Goal: Task Accomplishment & Management: Use online tool/utility

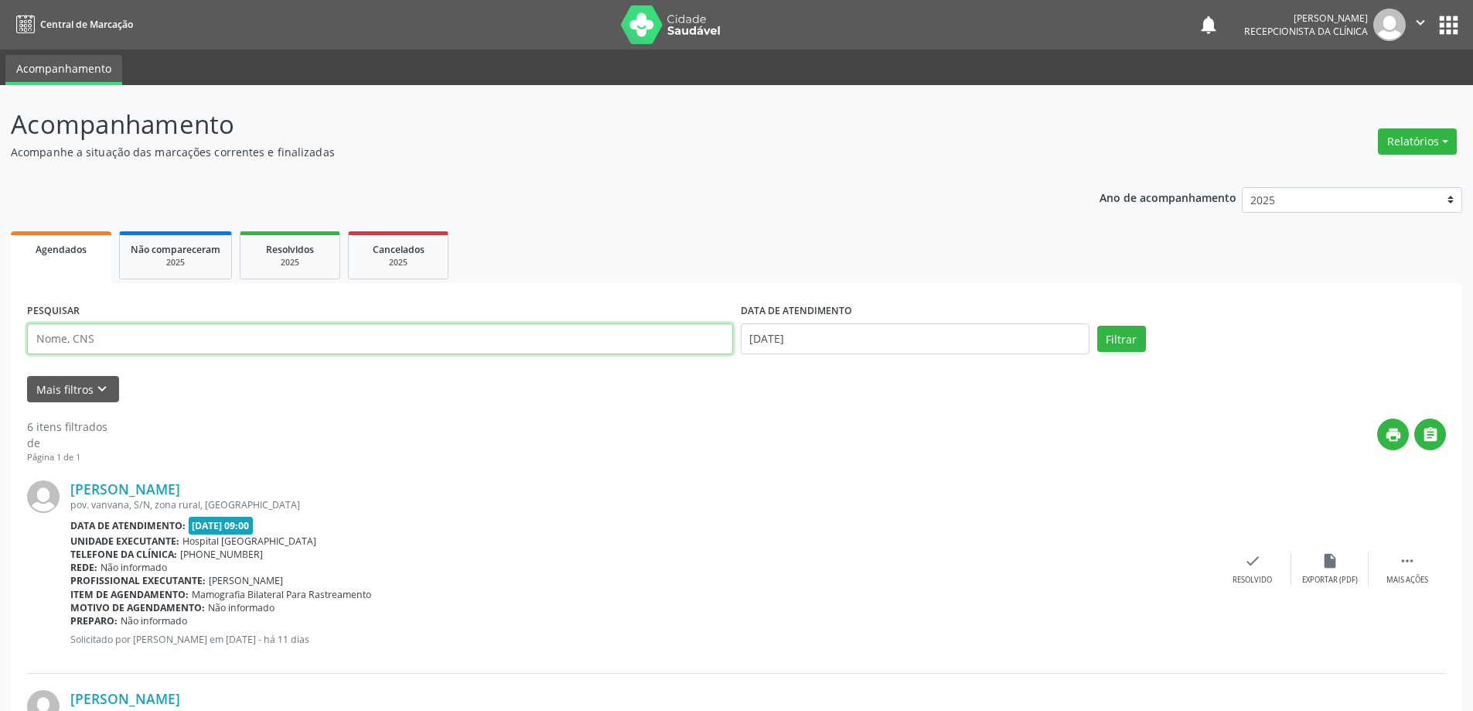
drag, startPoint x: 0, startPoint y: 0, endPoint x: 132, endPoint y: 343, distance: 368.0
click at [132, 343] on input "text" at bounding box center [380, 338] width 706 height 31
type input "naiana"
click at [1098, 326] on button "Filtrar" at bounding box center [1122, 339] width 49 height 26
click at [1258, 575] on div "Resolvido" at bounding box center [1263, 580] width 39 height 11
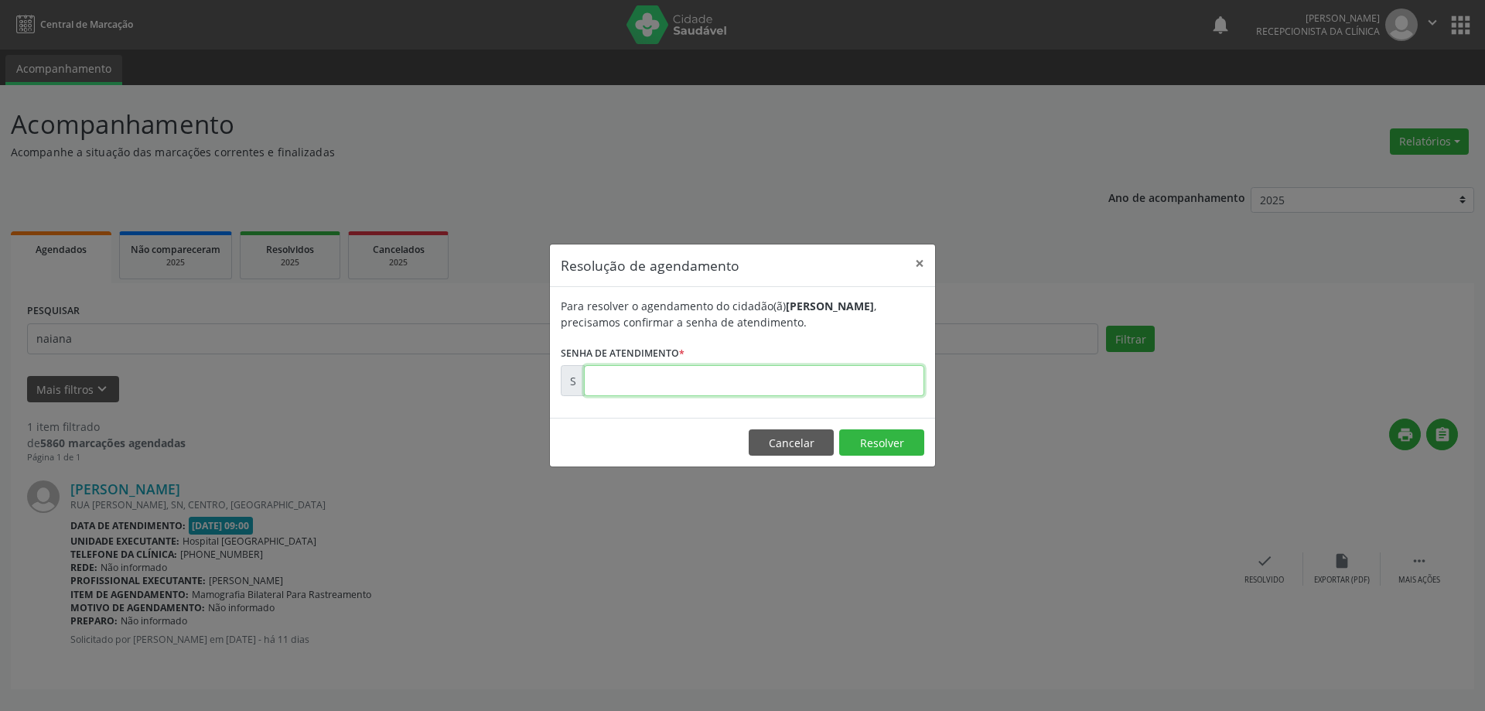
click at [852, 381] on input "text" at bounding box center [754, 380] width 340 height 31
type input "00169865"
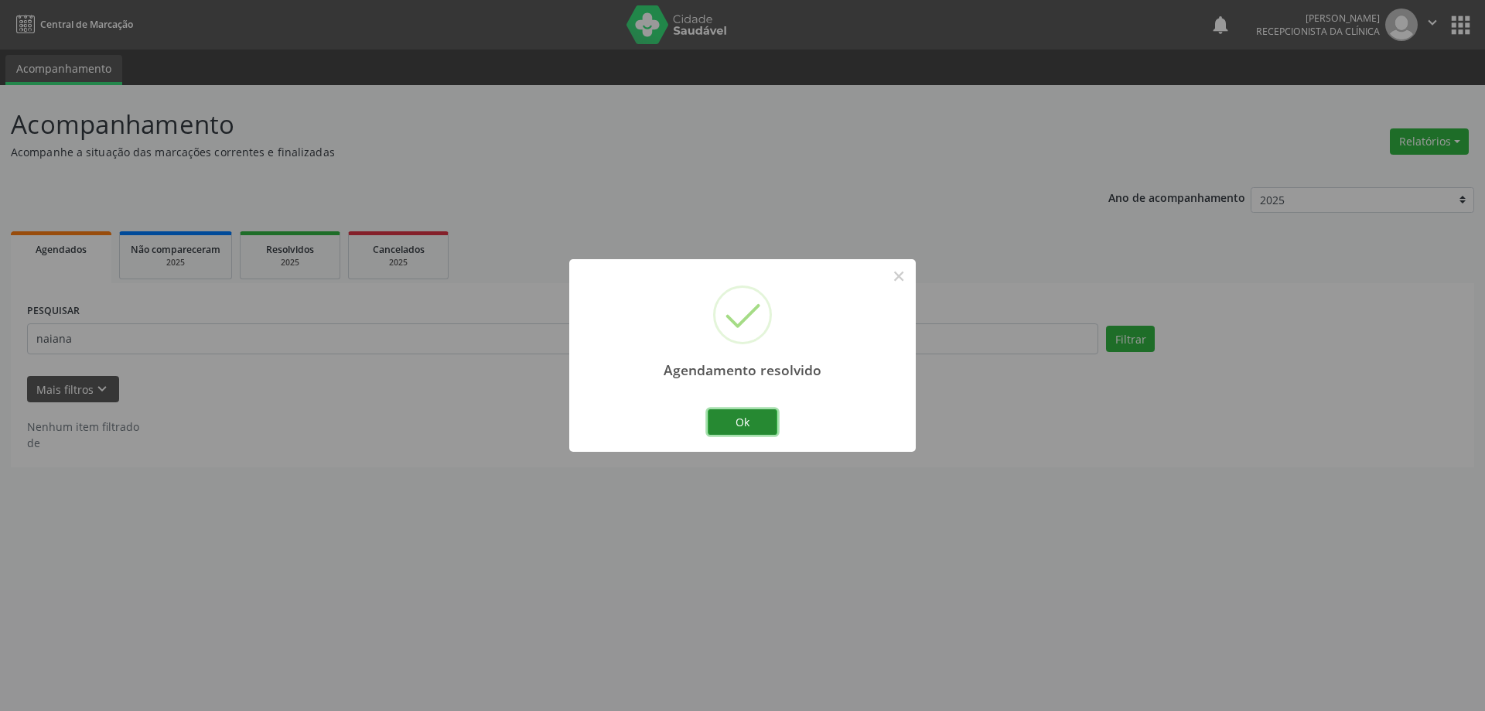
click at [749, 420] on button "Ok" at bounding box center [743, 422] width 70 height 26
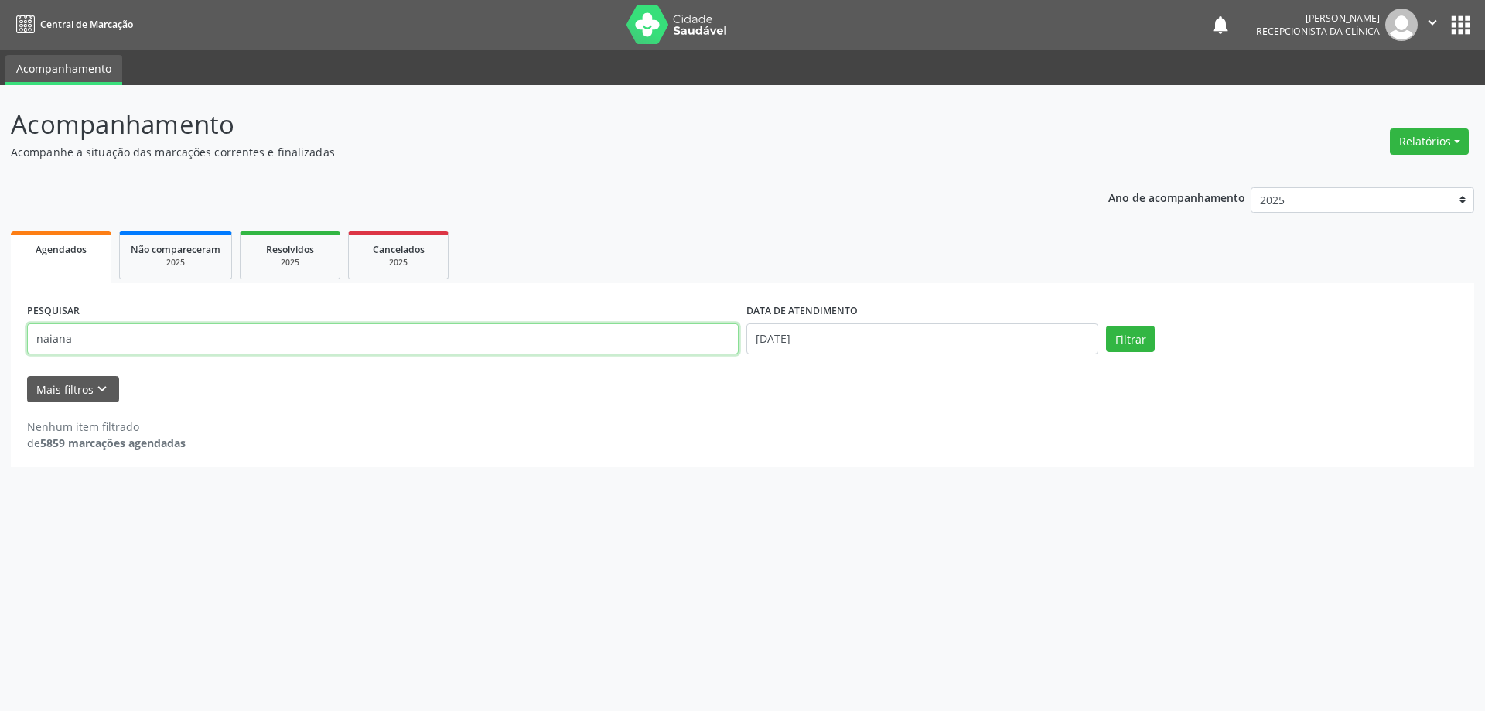
drag, startPoint x: 116, startPoint y: 343, endPoint x: 0, endPoint y: 343, distance: 116.0
click at [0, 343] on div "Acompanhamento Acompanhe a situação das marcações correntes e finalizadas Relat…" at bounding box center [742, 398] width 1485 height 626
type input "lucimara"
click at [1106, 326] on button "Filtrar" at bounding box center [1130, 339] width 49 height 26
click at [883, 340] on input "[DATE]" at bounding box center [922, 338] width 352 height 31
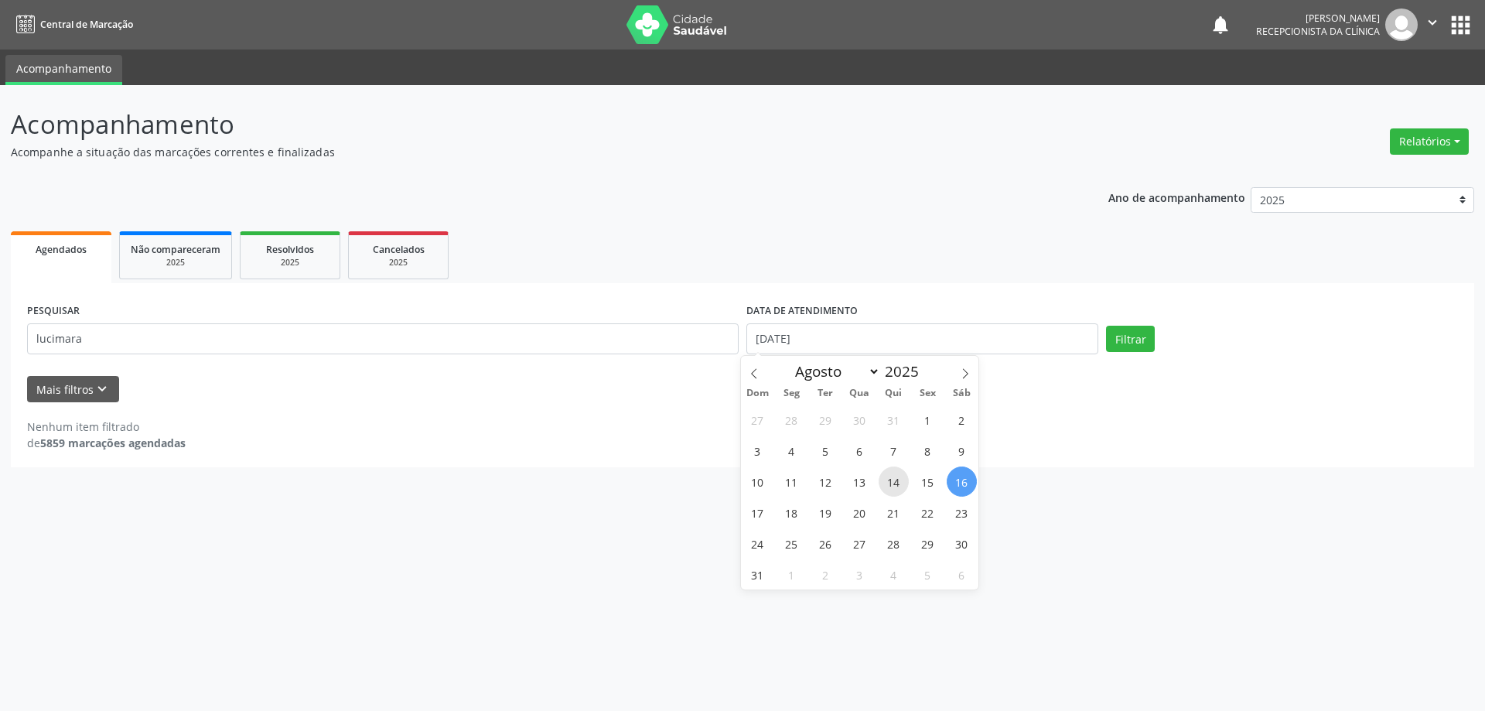
click at [898, 481] on span "14" at bounding box center [894, 481] width 30 height 30
type input "[DATE]"
click at [898, 481] on span "14" at bounding box center [894, 481] width 30 height 30
click at [1128, 338] on button "Filtrar" at bounding box center [1130, 339] width 49 height 26
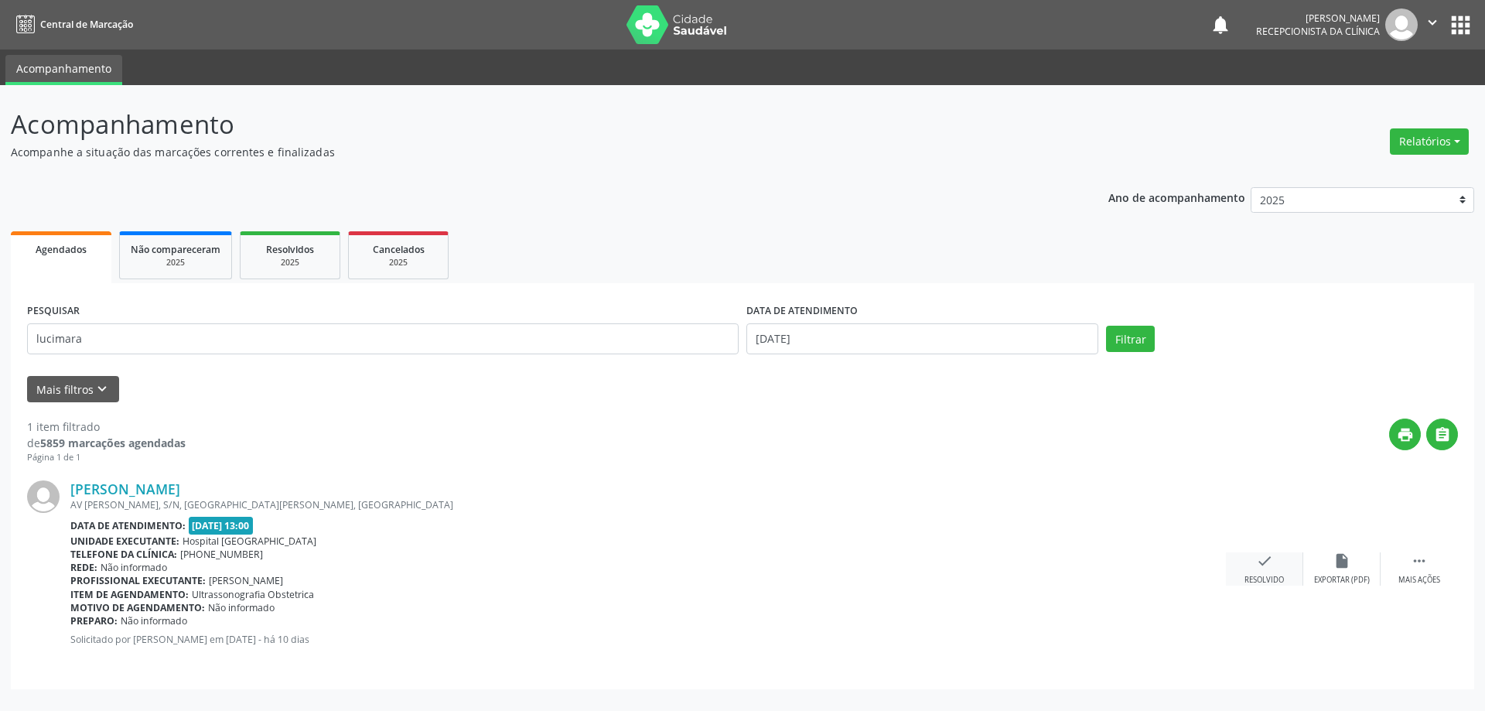
click at [1246, 558] on div "check Resolvido" at bounding box center [1264, 568] width 77 height 33
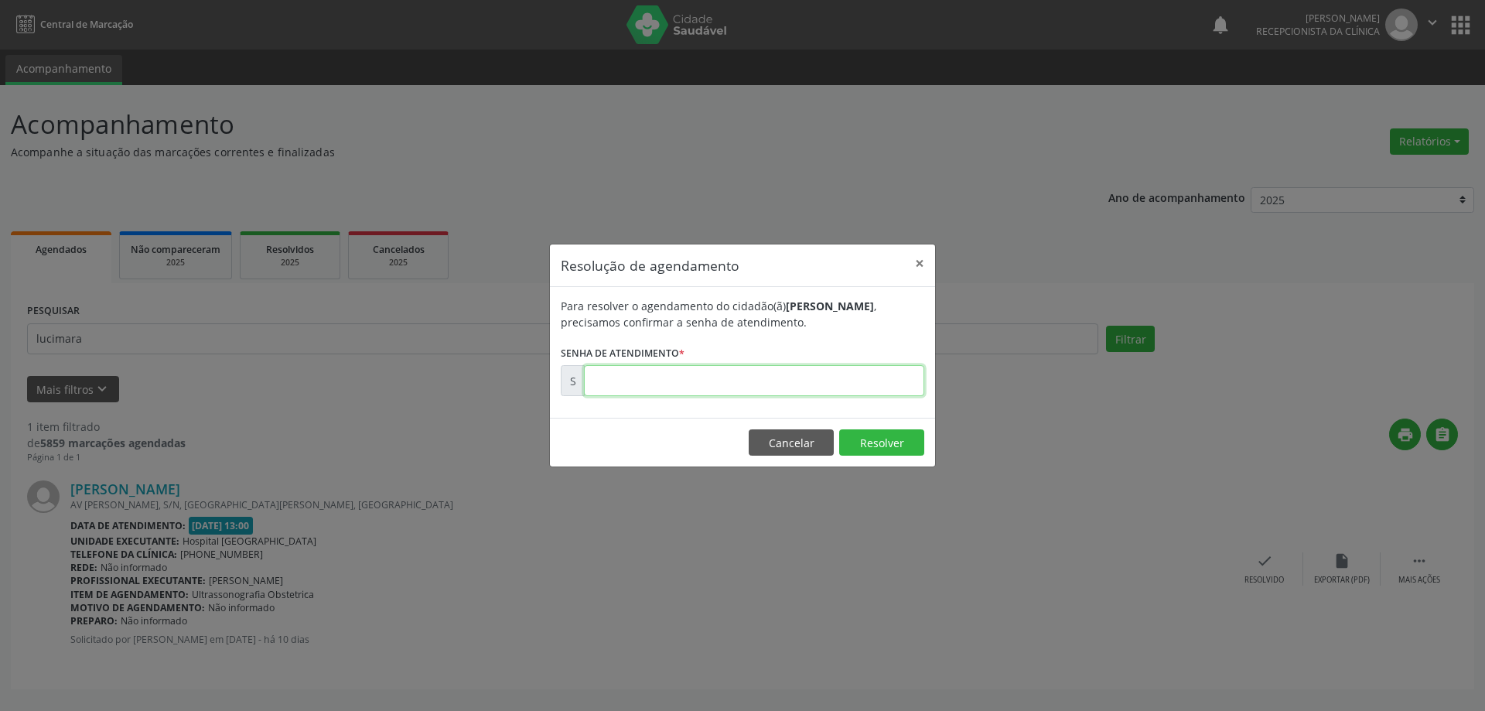
click at [882, 382] on input "text" at bounding box center [754, 380] width 340 height 31
type input "00170273"
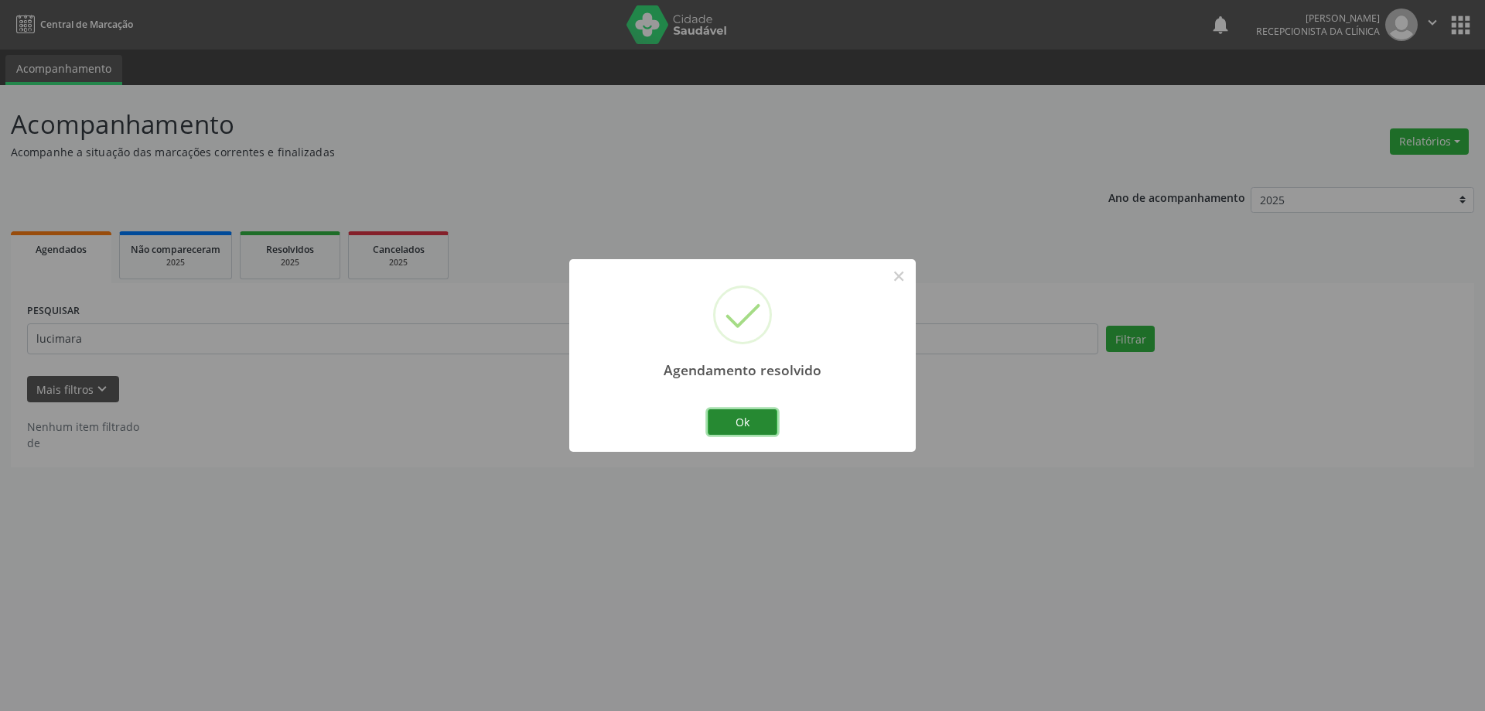
click at [763, 428] on button "Ok" at bounding box center [743, 422] width 70 height 26
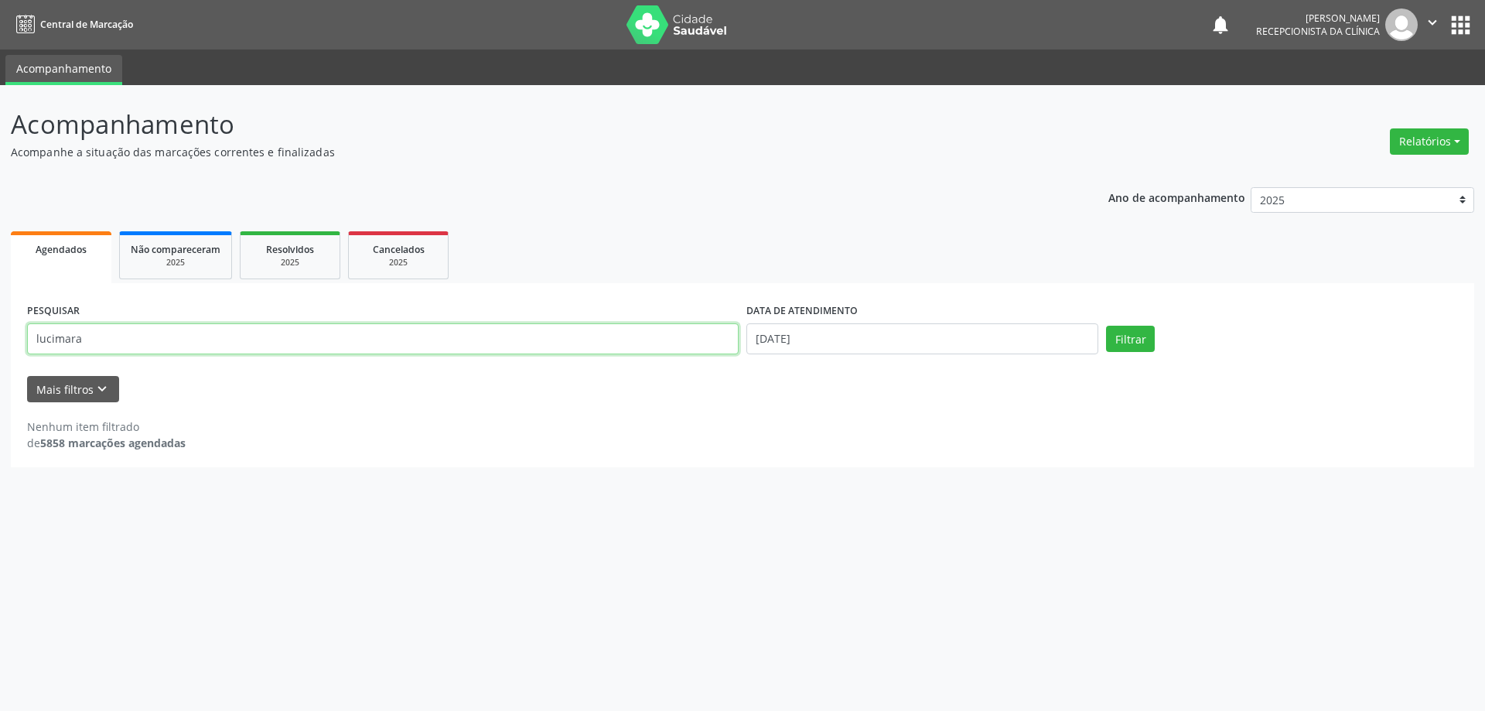
drag, startPoint x: 192, startPoint y: 330, endPoint x: 0, endPoint y: 333, distance: 191.8
click at [0, 333] on div "Acompanhamento Acompanhe a situação das marcações correntes e finalizadas Relat…" at bounding box center [742, 398] width 1485 height 626
type input "[PERSON_NAME]"
click at [1106, 326] on button "Filtrar" at bounding box center [1130, 339] width 49 height 26
click at [903, 334] on input "[DATE]" at bounding box center [922, 338] width 352 height 31
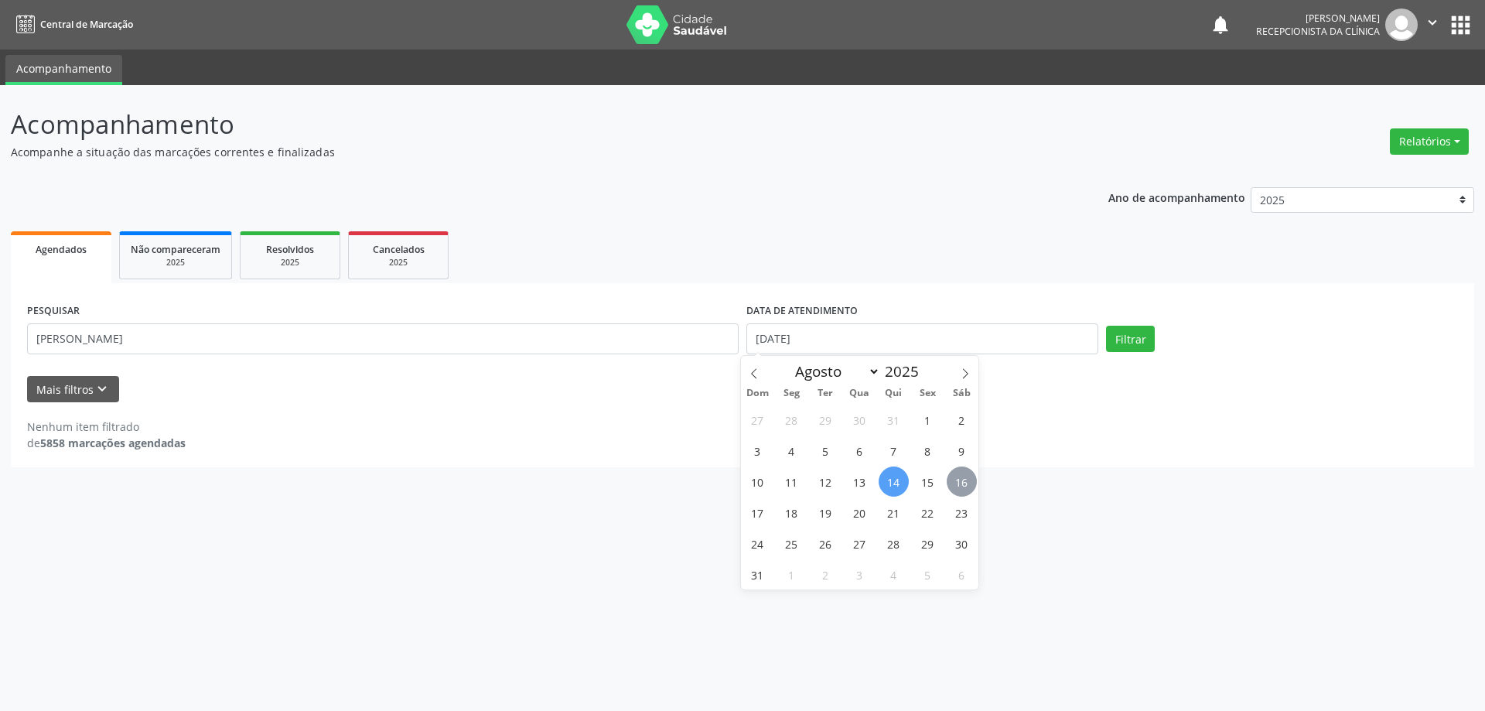
click at [964, 479] on span "16" at bounding box center [962, 481] width 30 height 30
type input "[DATE]"
click at [964, 479] on span "16" at bounding box center [962, 481] width 30 height 30
drag, startPoint x: 1147, startPoint y: 328, endPoint x: 1142, endPoint y: 340, distance: 12.8
click at [1143, 337] on div "Filtrar" at bounding box center [1282, 339] width 360 height 26
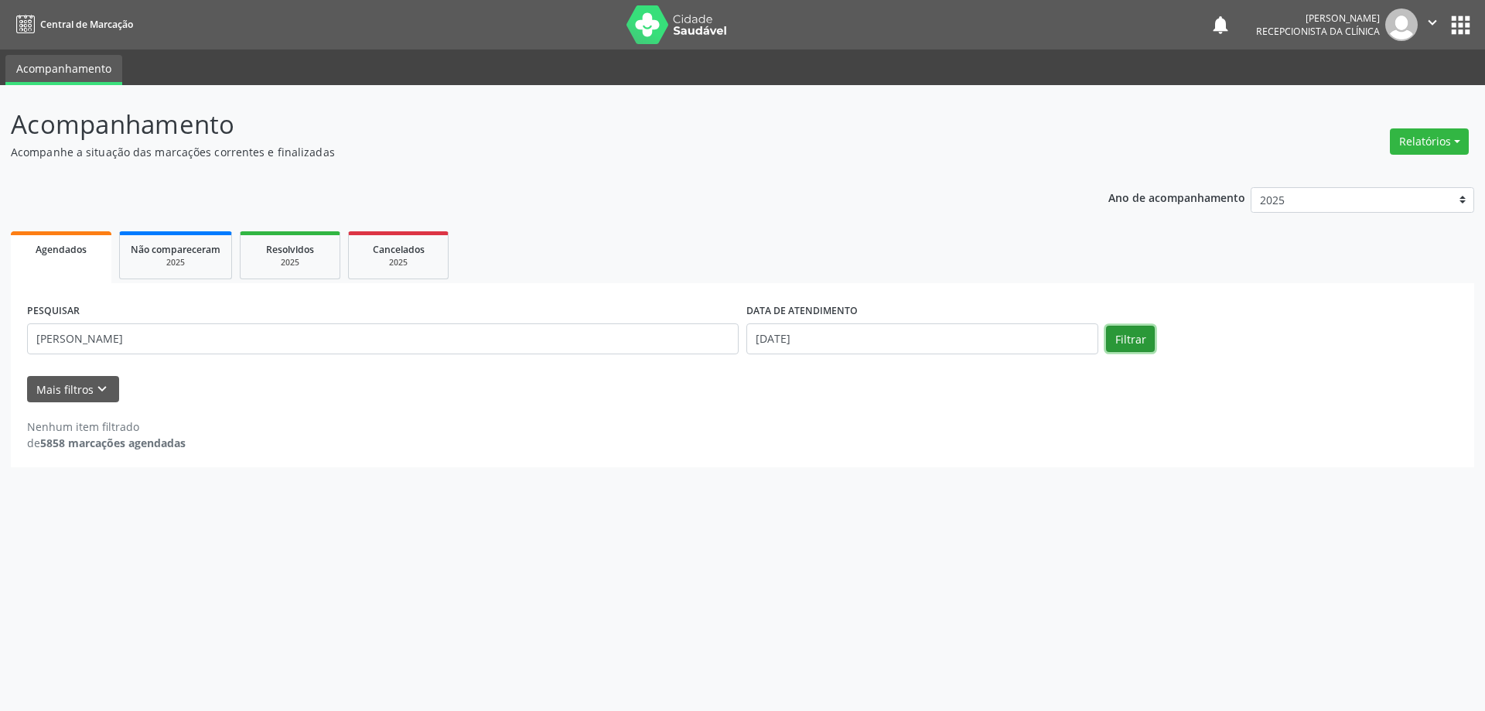
click at [1142, 340] on button "Filtrar" at bounding box center [1130, 339] width 49 height 26
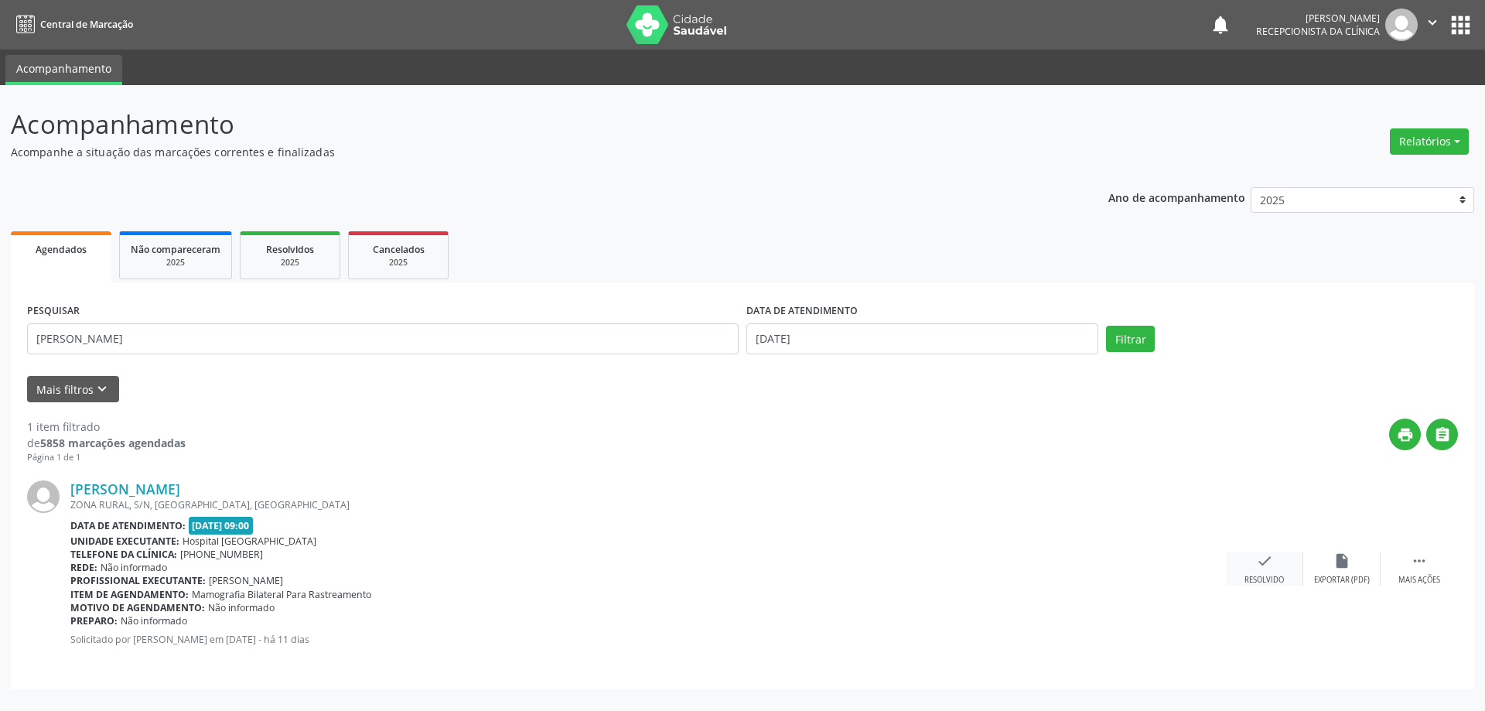
click at [1251, 562] on div "check Resolvido" at bounding box center [1264, 568] width 77 height 33
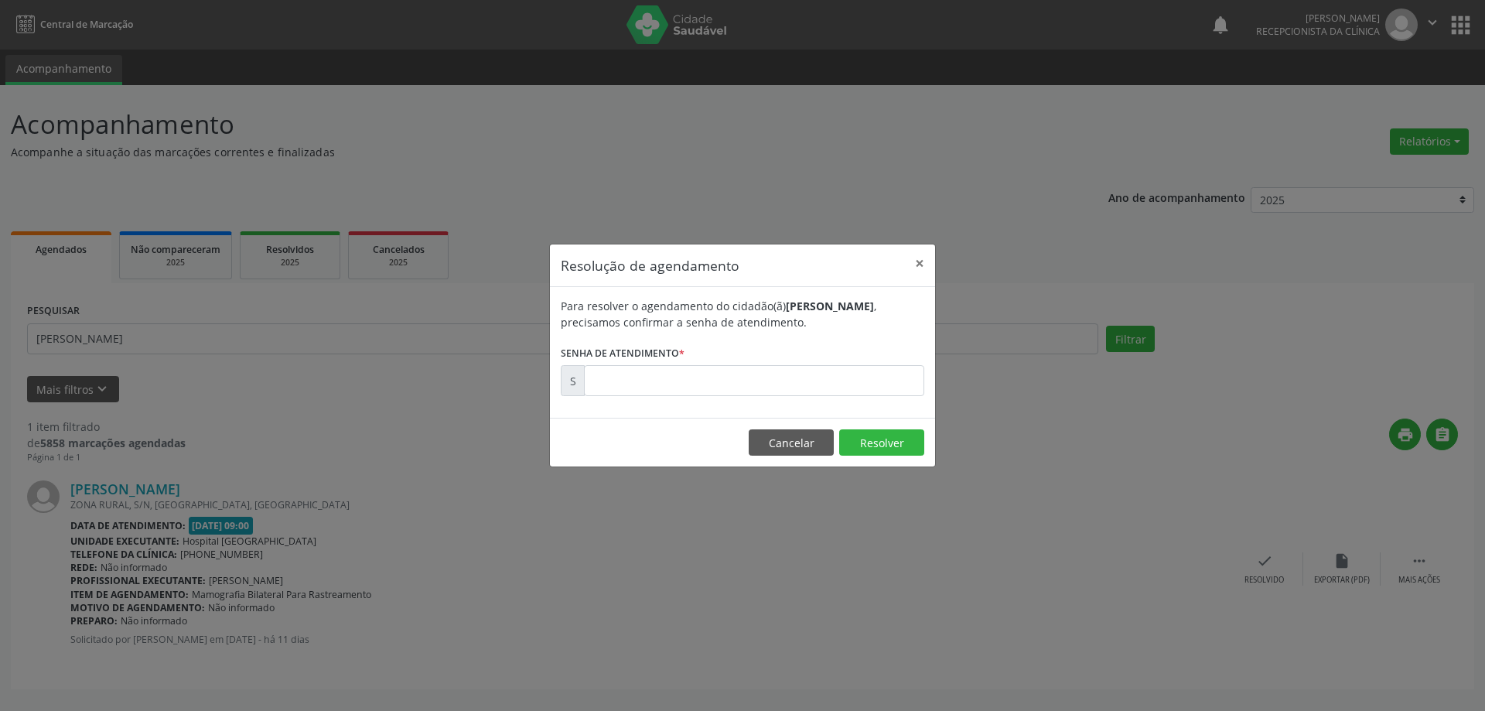
click at [753, 364] on form "Para resolver o agendamento do cidadão(ã) [PERSON_NAME] , precisamos confirmar …" at bounding box center [743, 347] width 364 height 98
click at [755, 376] on input "text" at bounding box center [754, 380] width 340 height 31
click at [921, 256] on button "×" at bounding box center [919, 263] width 31 height 38
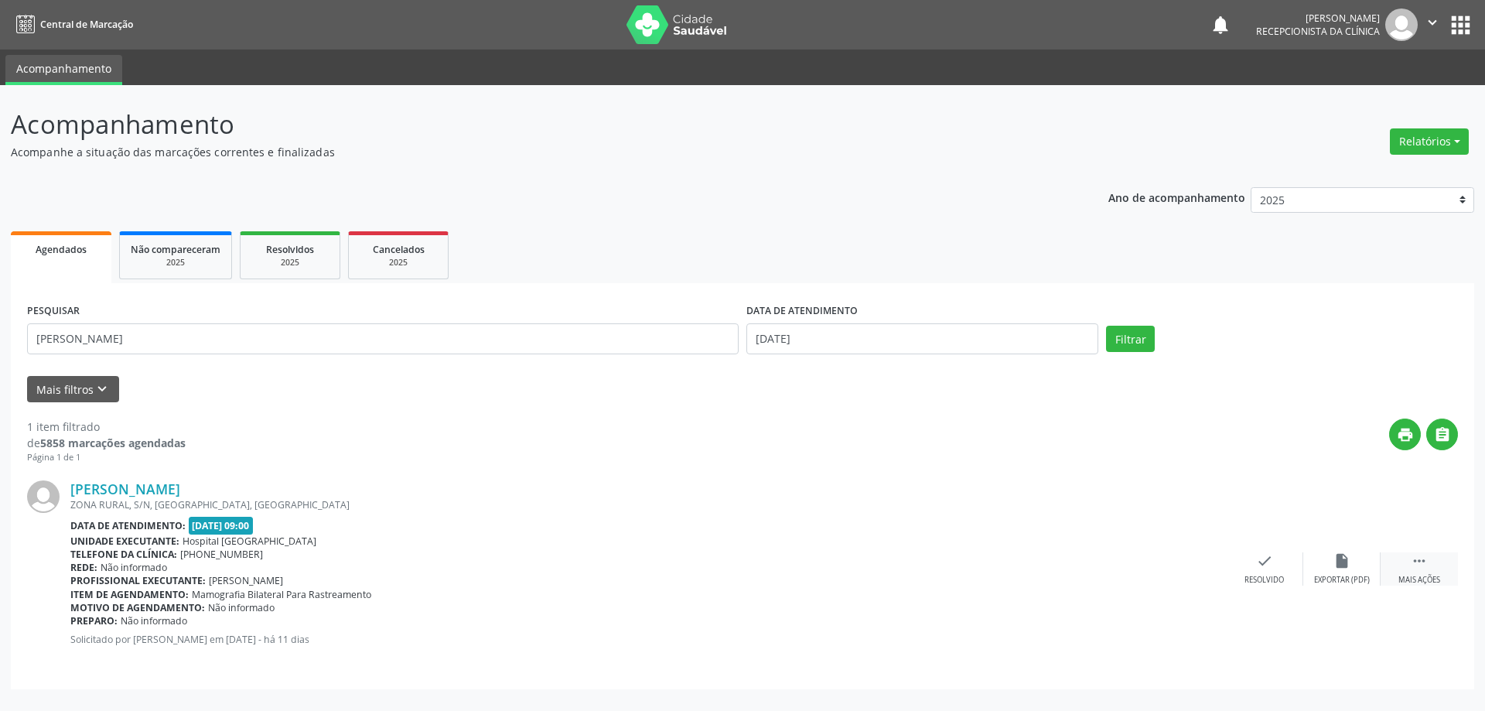
click at [1431, 563] on div " Mais ações" at bounding box center [1419, 568] width 77 height 33
click at [1176, 580] on div "Imprimir" at bounding box center [1186, 580] width 35 height 11
click at [1028, 555] on icon "check" at bounding box center [1032, 560] width 17 height 17
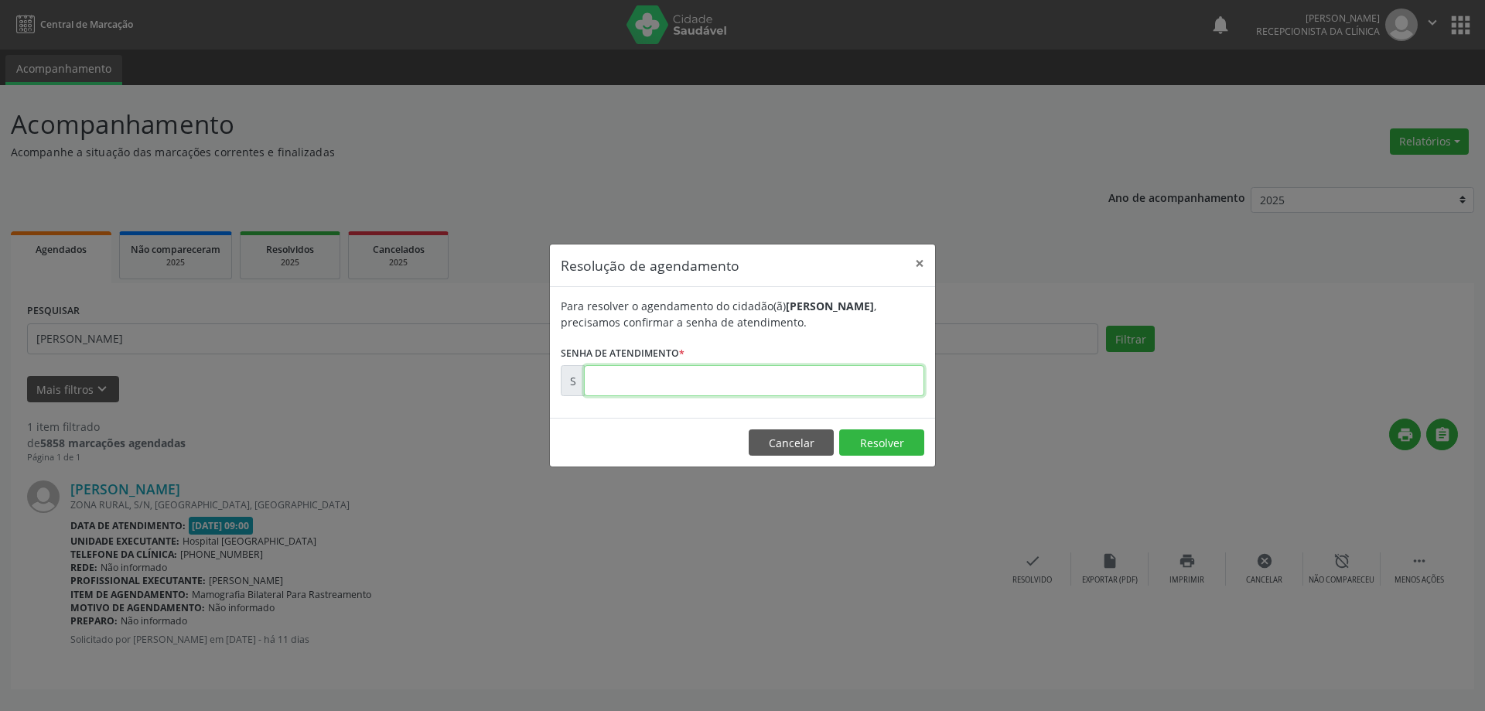
click at [726, 370] on input "text" at bounding box center [754, 380] width 340 height 31
paste input "00169812"
type input "00169812"
click at [861, 446] on button "Resolver" at bounding box center [881, 442] width 85 height 26
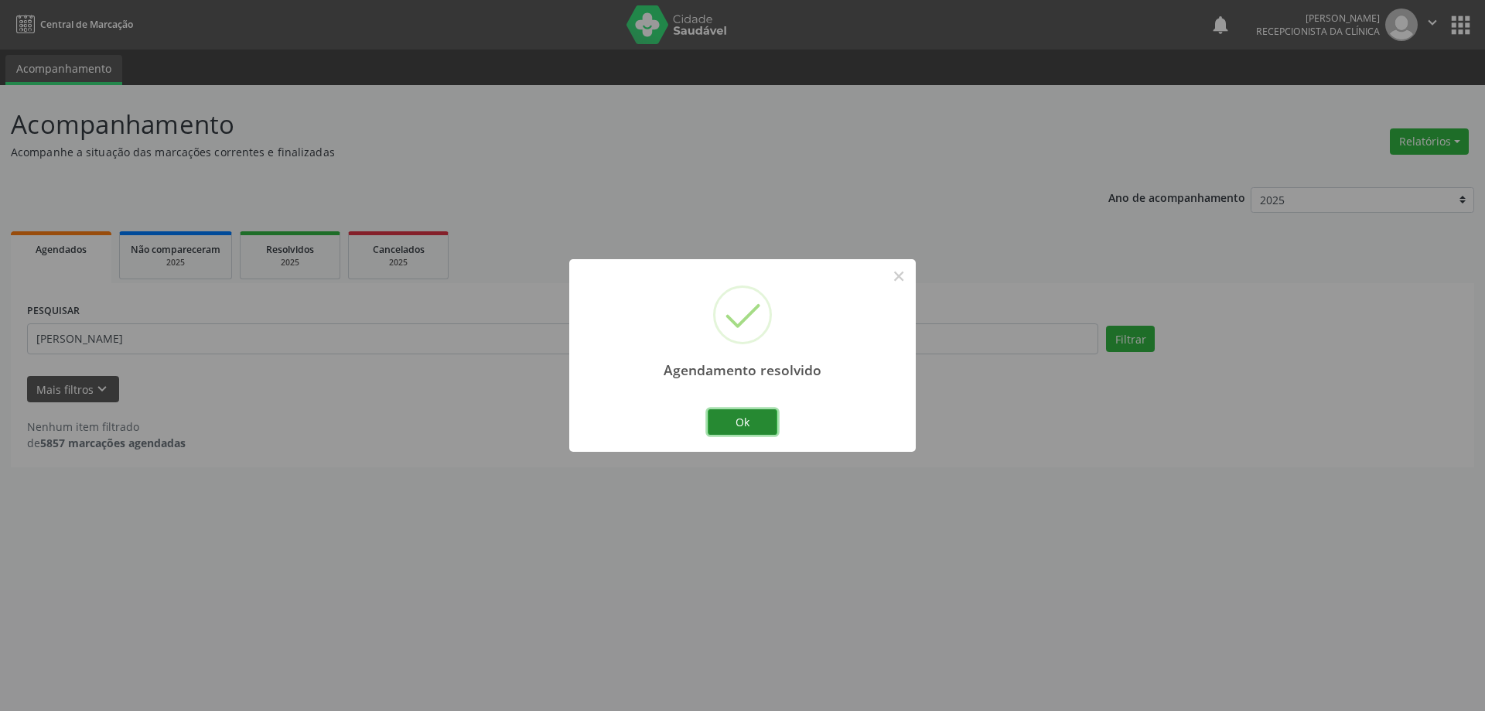
click at [742, 425] on button "Ok" at bounding box center [743, 422] width 70 height 26
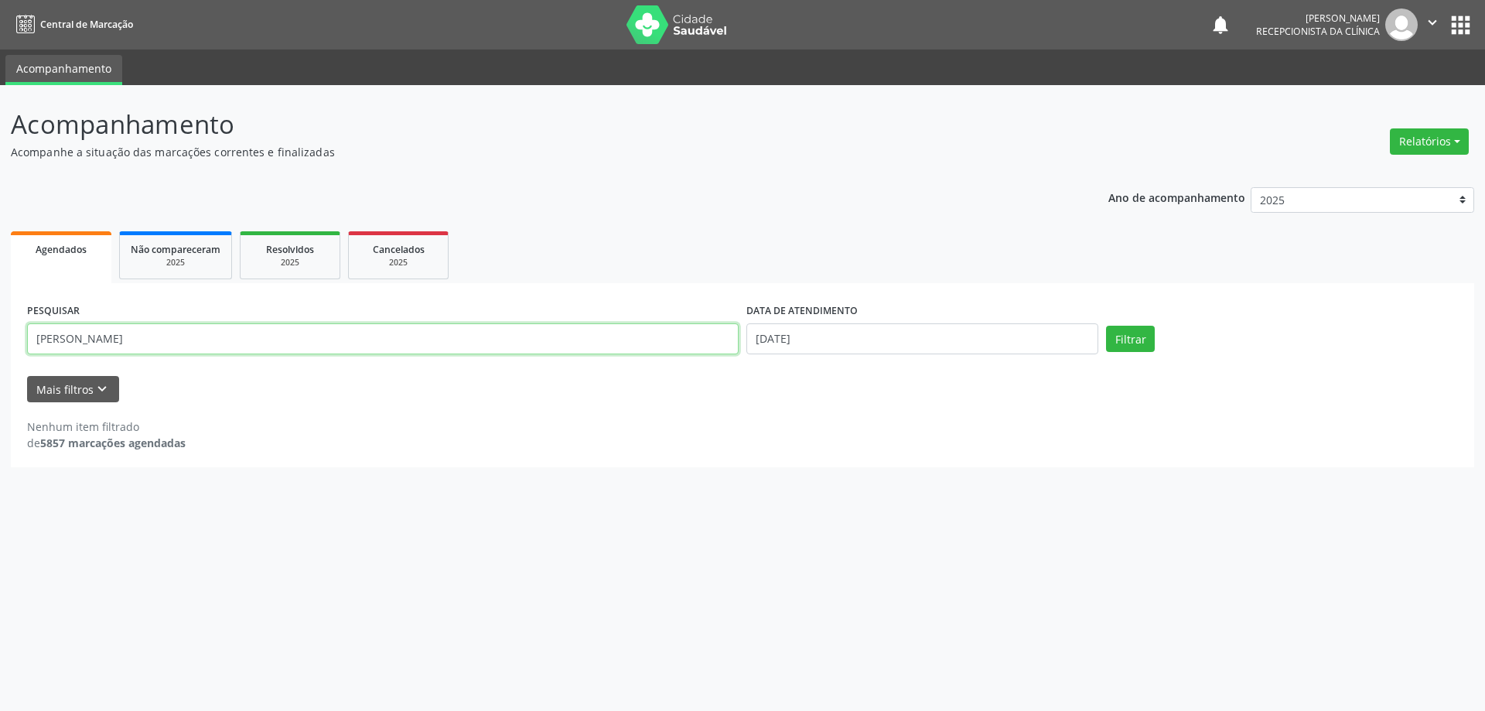
drag, startPoint x: 111, startPoint y: 337, endPoint x: 0, endPoint y: 337, distance: 110.6
click at [0, 337] on div "Acompanhamento Acompanhe a situação das marcações correntes e finalizadas Relat…" at bounding box center [742, 398] width 1485 height 626
type input "TONI"
click at [1106, 326] on button "Filtrar" at bounding box center [1130, 339] width 49 height 26
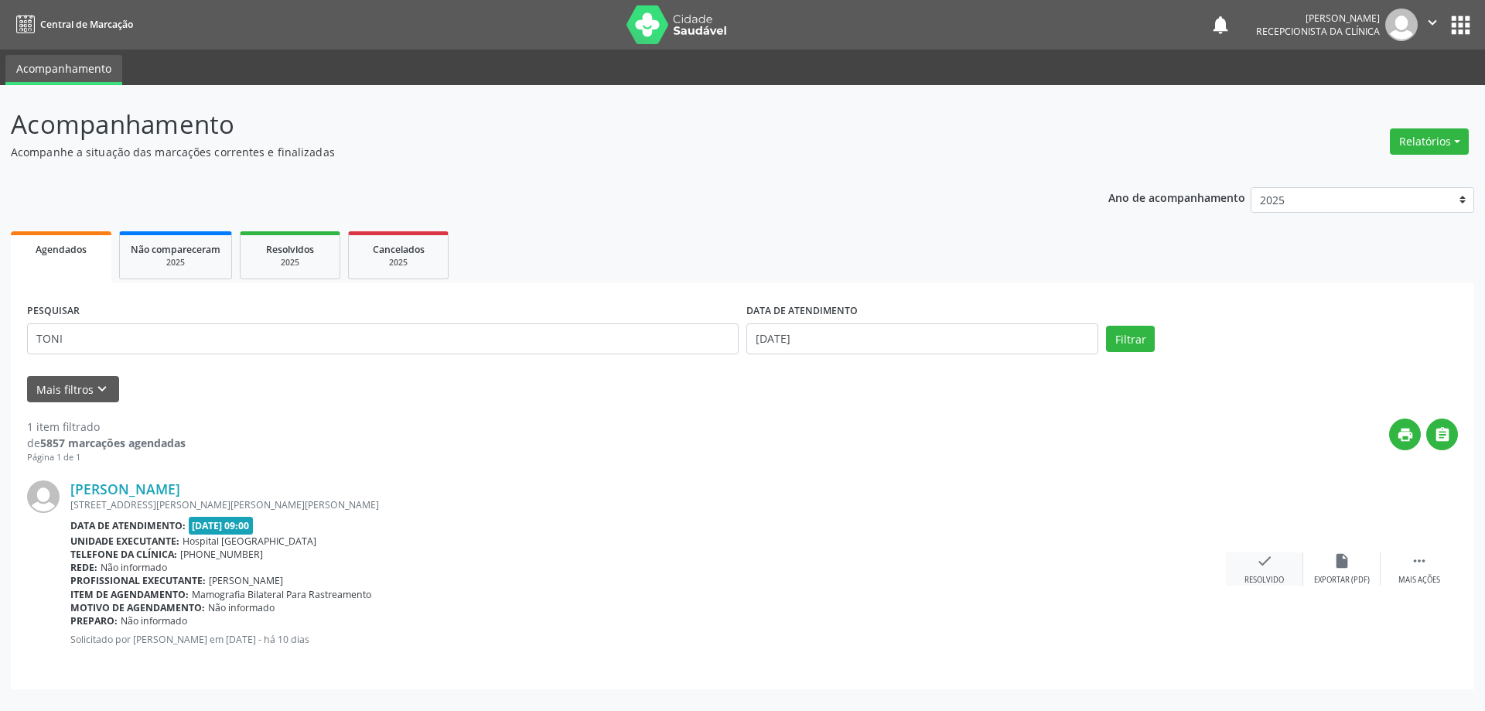
click at [1258, 571] on div "check Resolvido" at bounding box center [1264, 568] width 77 height 33
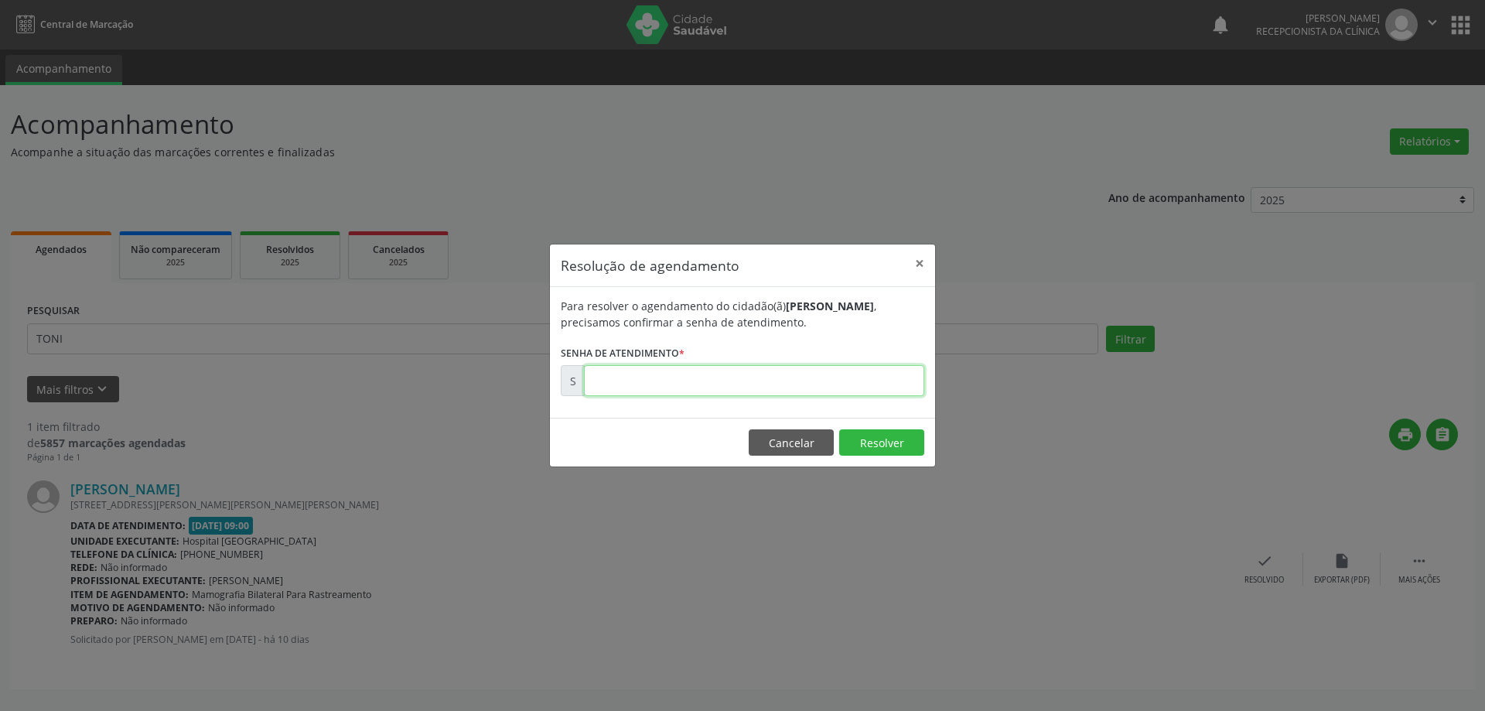
click at [805, 376] on input "text" at bounding box center [754, 380] width 340 height 31
type input "00170132"
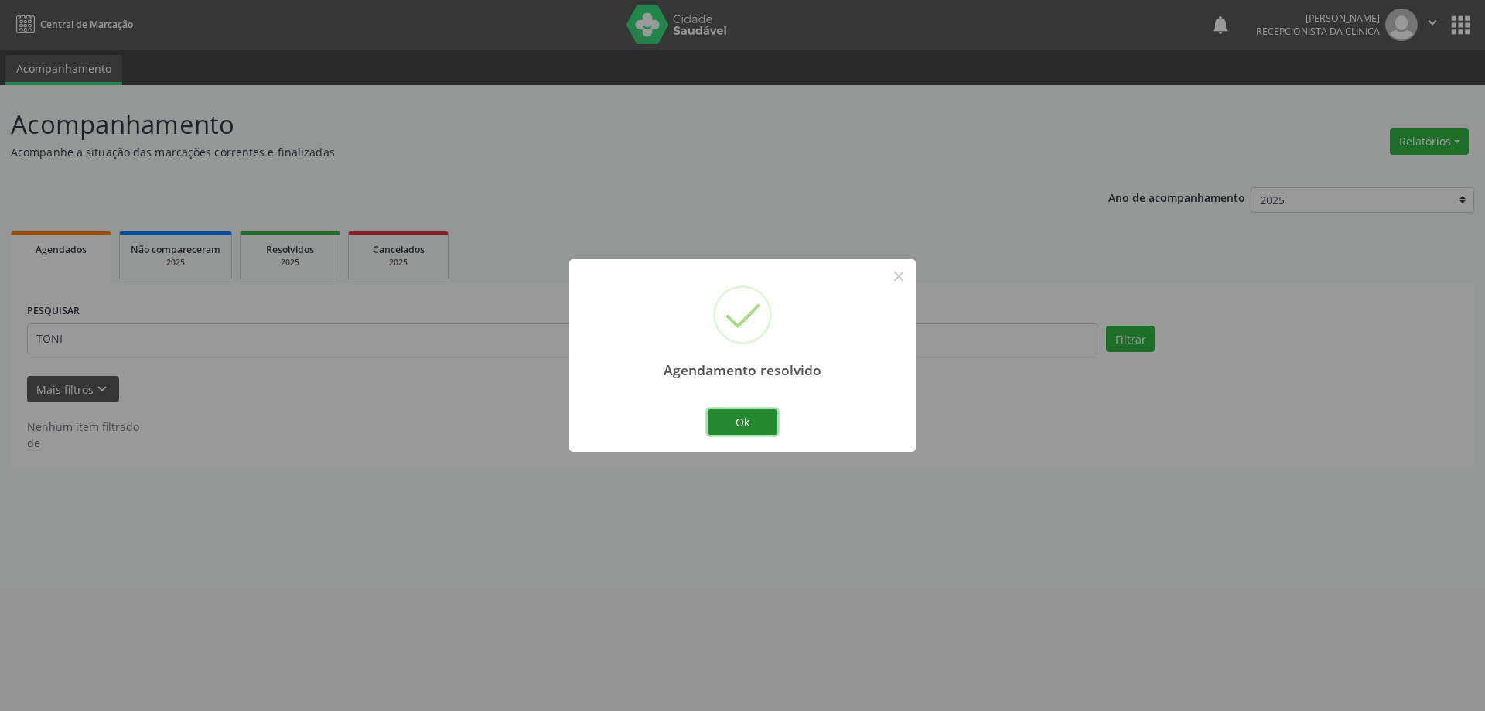
click at [764, 424] on button "Ok" at bounding box center [743, 422] width 70 height 26
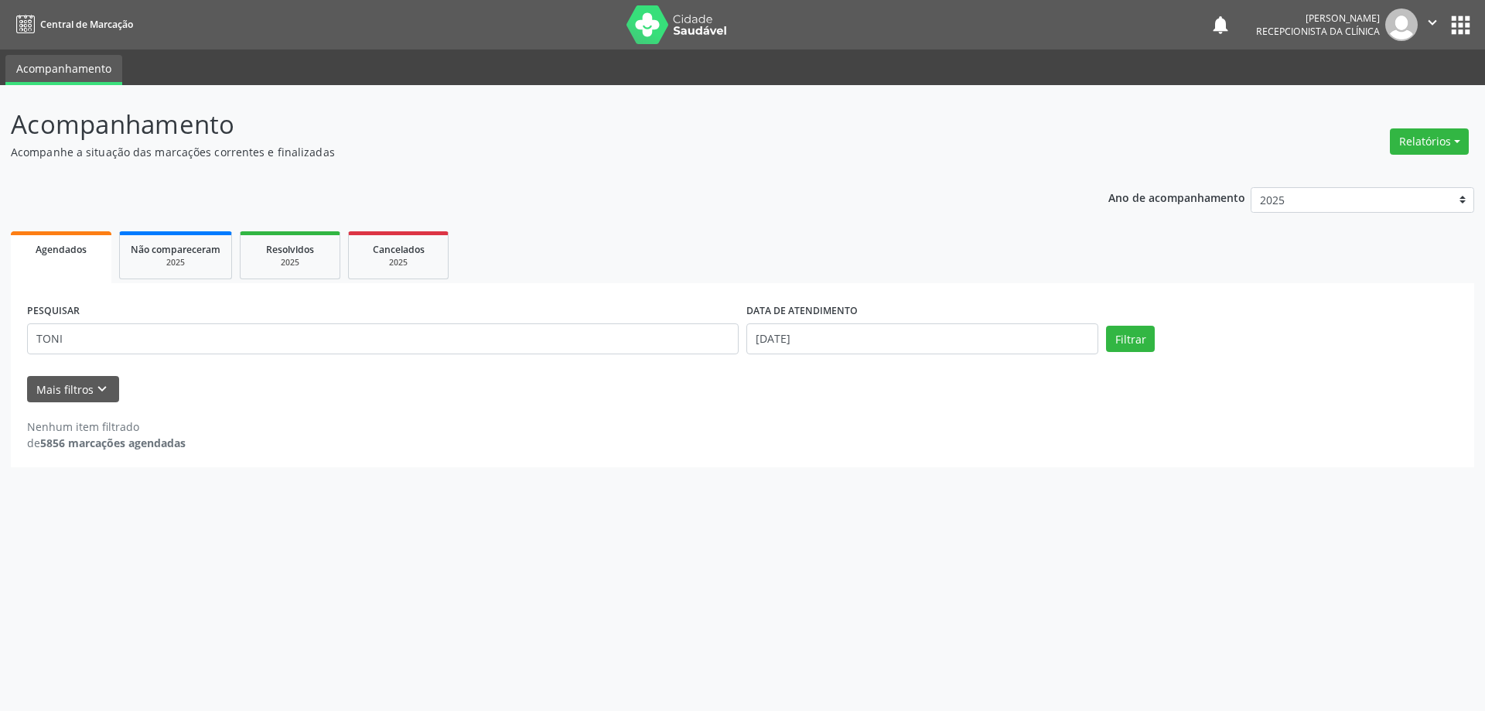
click at [781, 429] on div "Nenhum item filtrado de 5856 marcações agendadas" at bounding box center [742, 434] width 1431 height 32
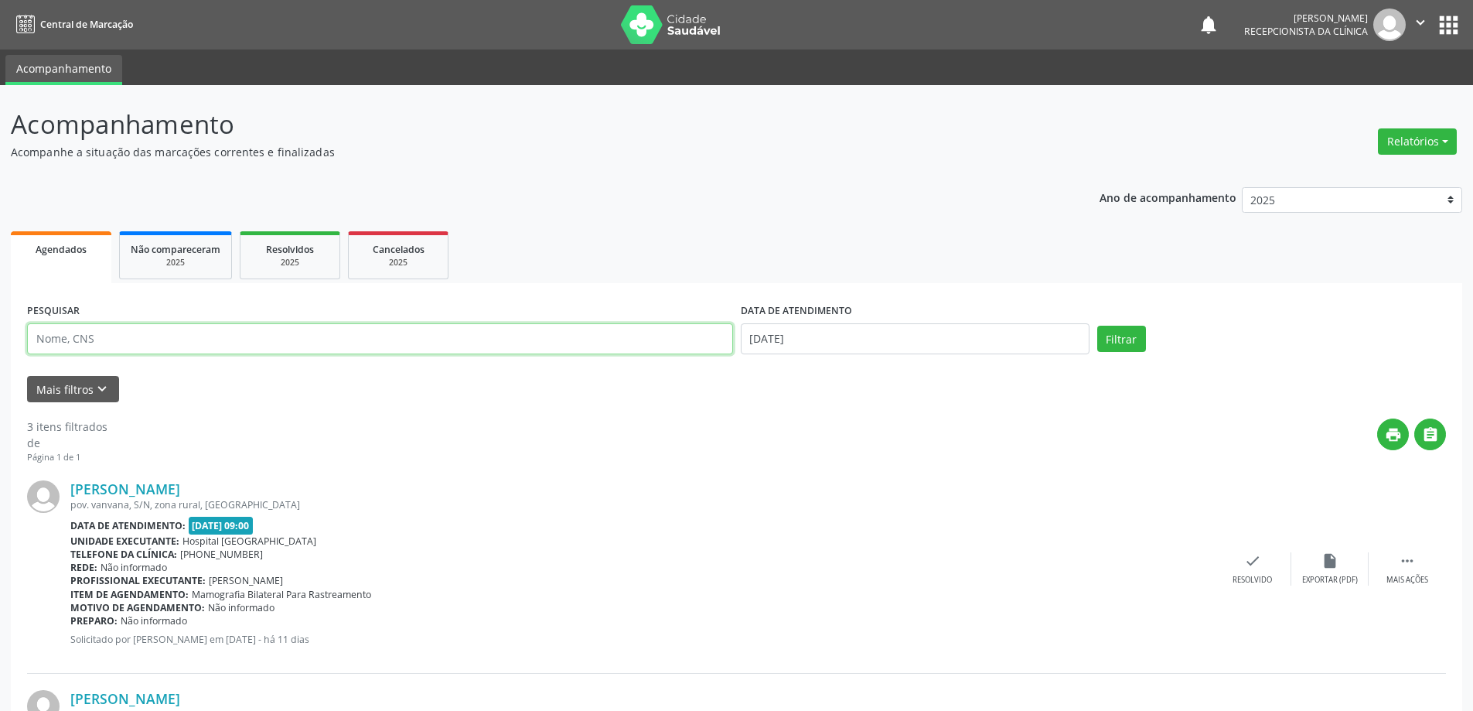
click at [50, 350] on input "text" at bounding box center [380, 338] width 706 height 31
paste input "700204475208923"
type input "700204475208923"
click at [1129, 346] on button "Filtrar" at bounding box center [1122, 339] width 49 height 26
click at [1257, 571] on div "check Resolvido" at bounding box center [1264, 568] width 77 height 33
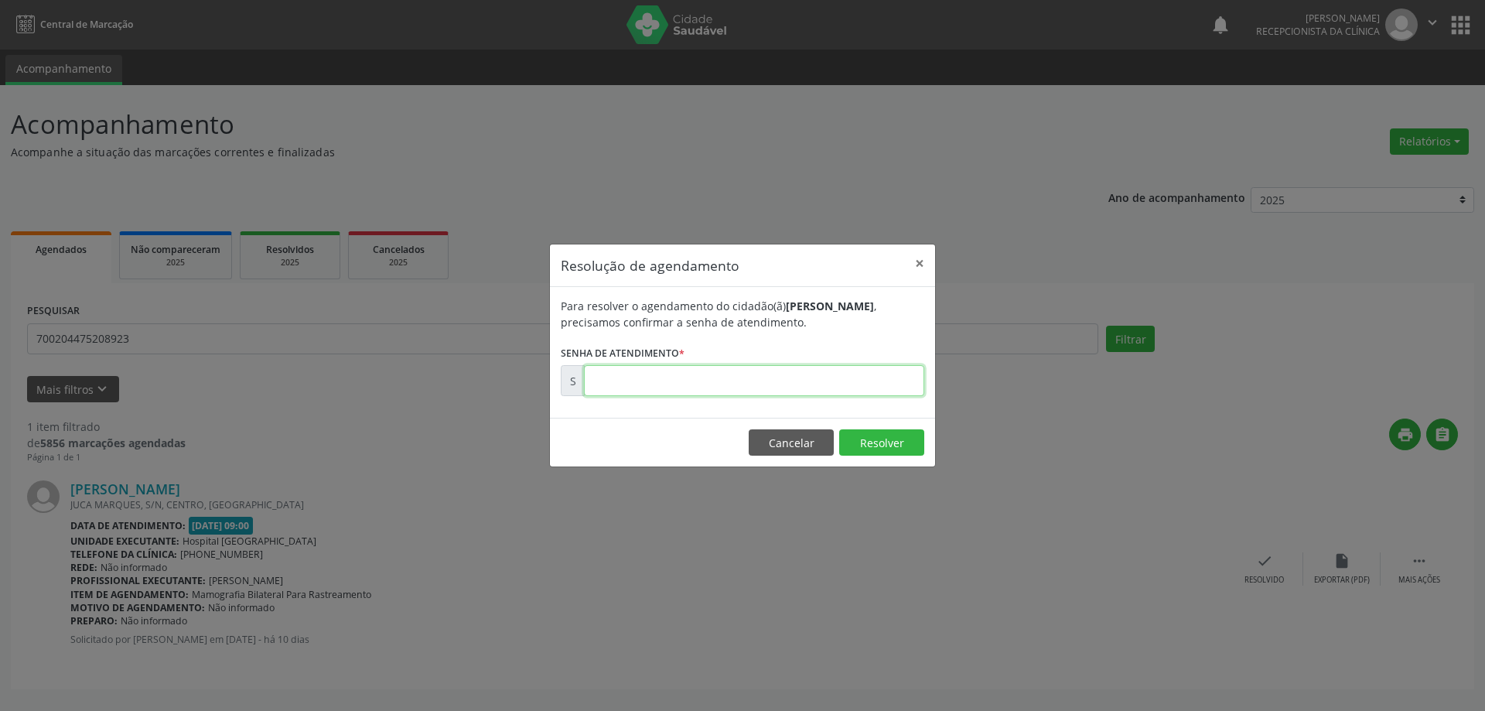
click at [891, 373] on input "text" at bounding box center [754, 380] width 340 height 31
click at [913, 265] on button "×" at bounding box center [919, 263] width 31 height 38
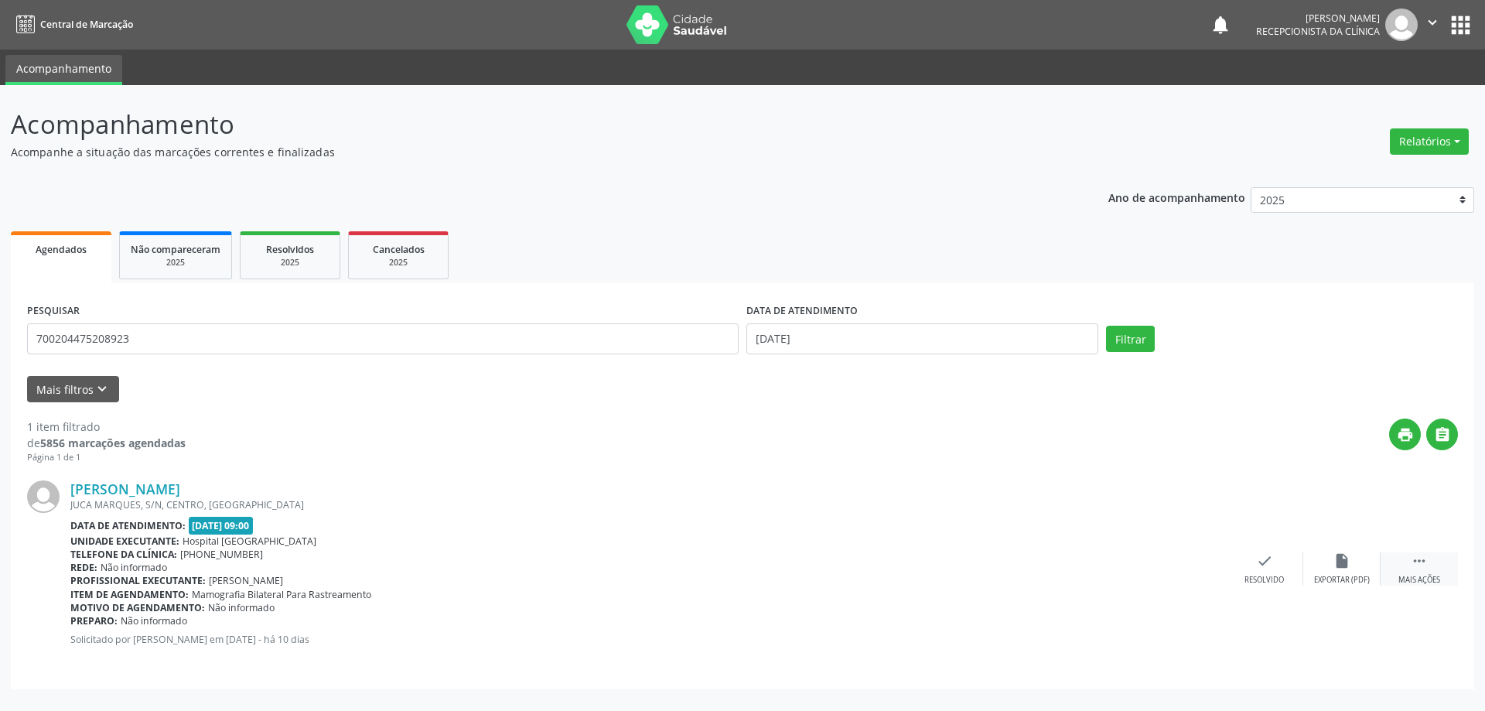
click at [1439, 568] on div " Mais ações" at bounding box center [1419, 568] width 77 height 33
click at [1195, 567] on icon "print" at bounding box center [1187, 560] width 17 height 17
click at [1016, 559] on div "check Resolvido" at bounding box center [1032, 568] width 77 height 33
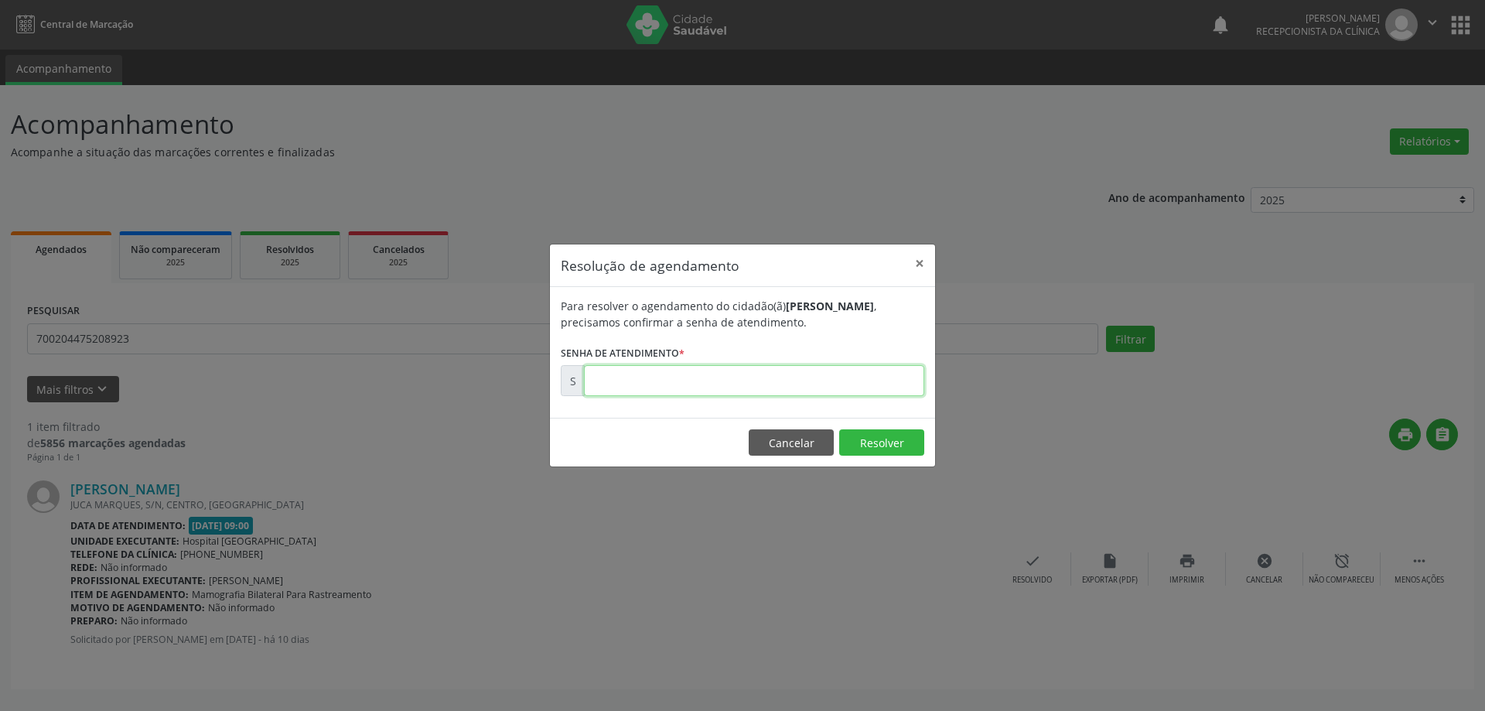
click at [895, 382] on input "text" at bounding box center [754, 380] width 340 height 31
paste input "00170217"
type input "00170217"
click at [875, 451] on button "Resolver" at bounding box center [881, 442] width 85 height 26
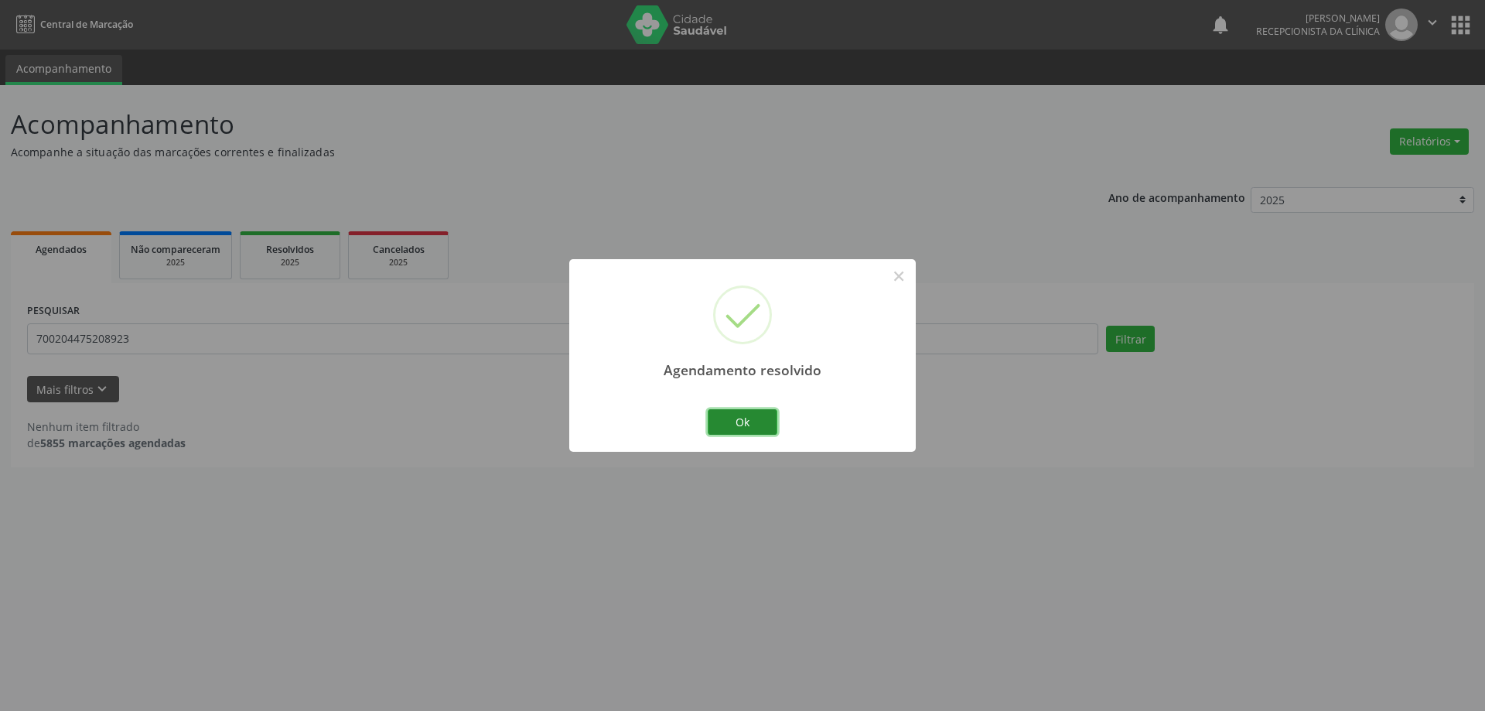
click at [770, 422] on button "Ok" at bounding box center [743, 422] width 70 height 26
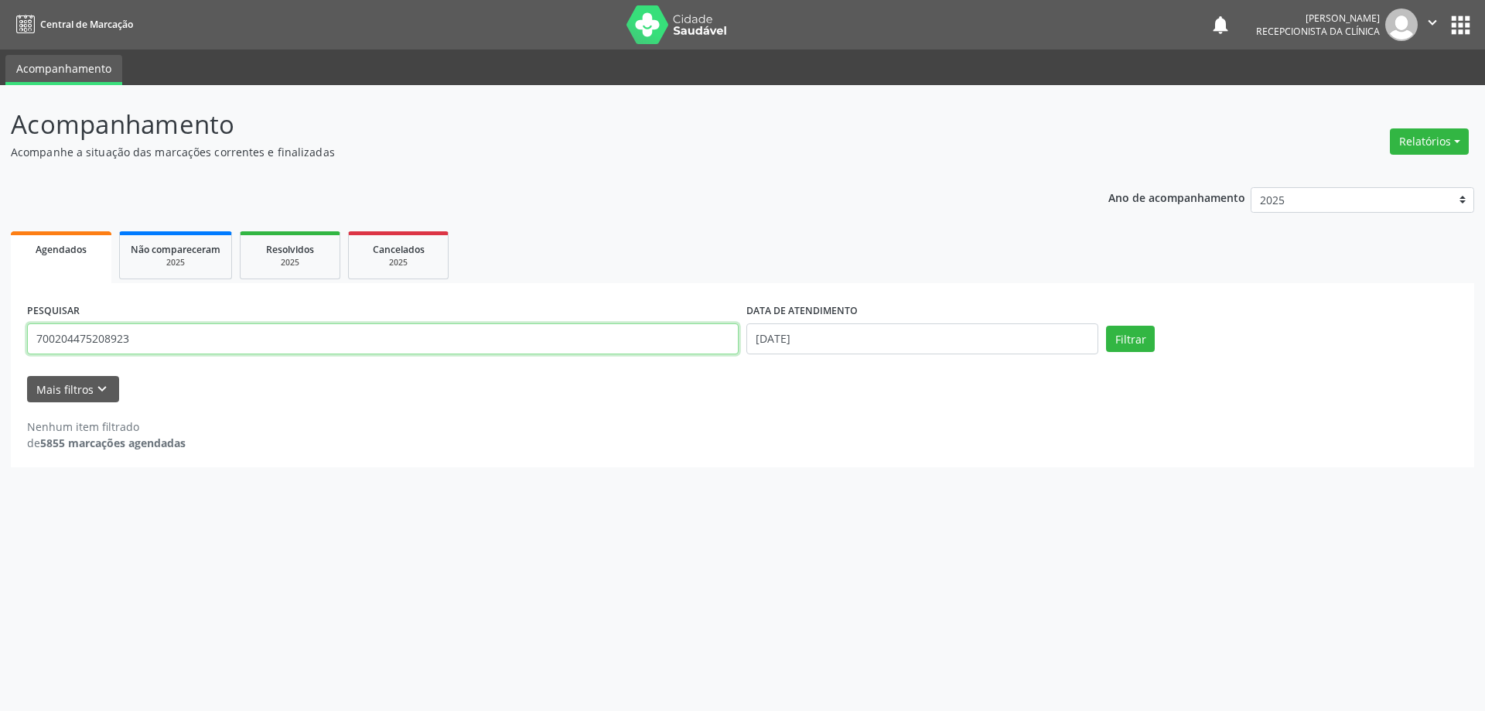
drag, startPoint x: 169, startPoint y: 343, endPoint x: 0, endPoint y: 328, distance: 169.3
click at [0, 327] on div "Acompanhamento Acompanhe a situação das marcações correntes e finalizadas Relat…" at bounding box center [742, 398] width 1485 height 626
type input "MARIA GORE"
click at [1106, 326] on button "Filtrar" at bounding box center [1130, 339] width 49 height 26
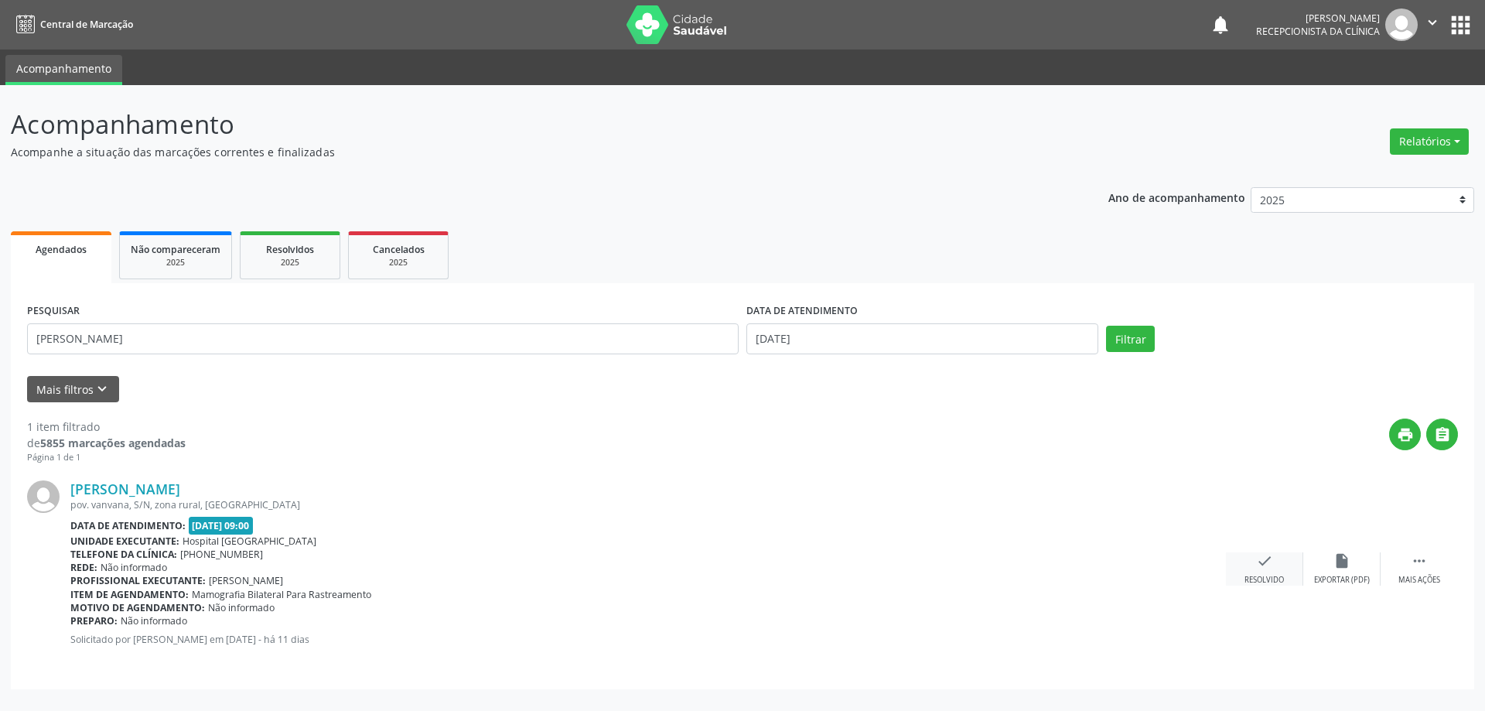
click at [1251, 565] on div "check Resolvido" at bounding box center [1264, 568] width 77 height 33
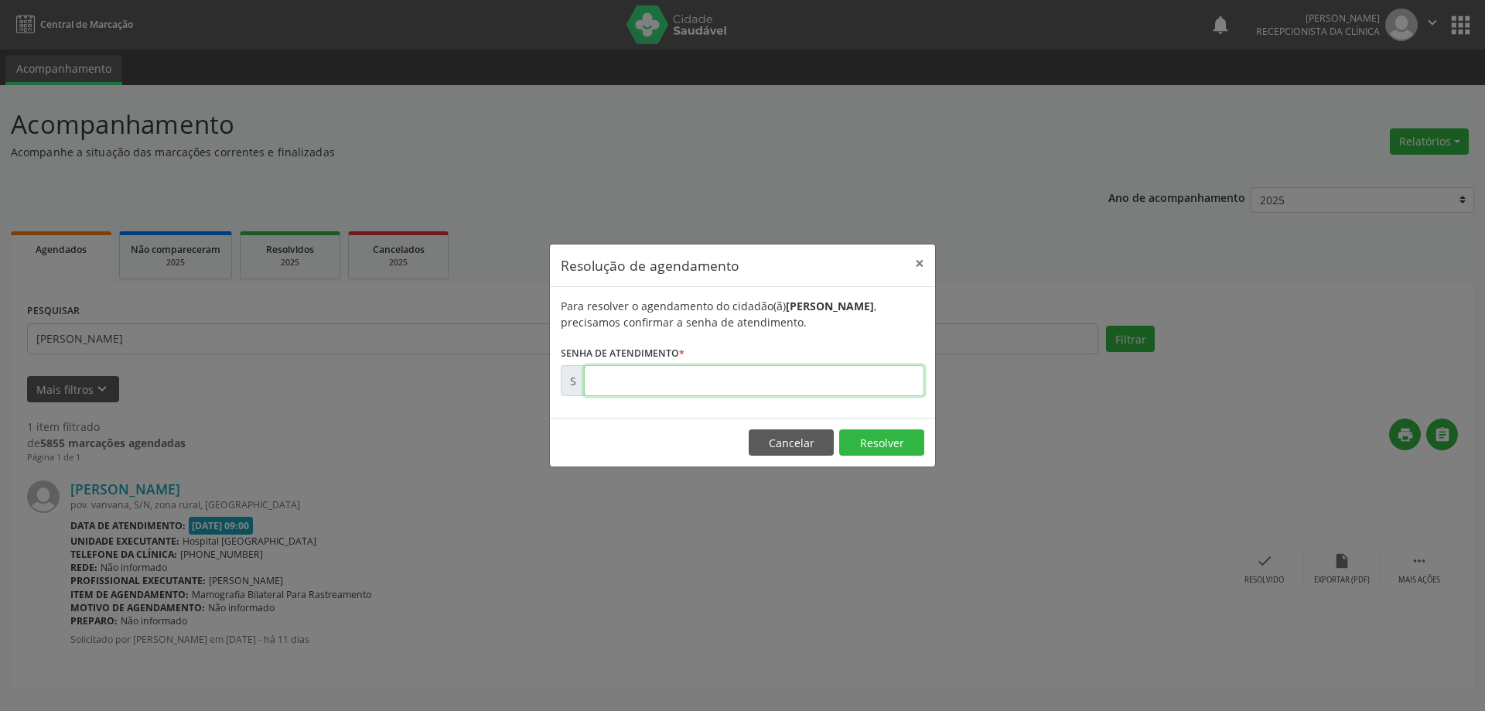
click at [910, 379] on input "text" at bounding box center [754, 380] width 340 height 31
type input "00169775"
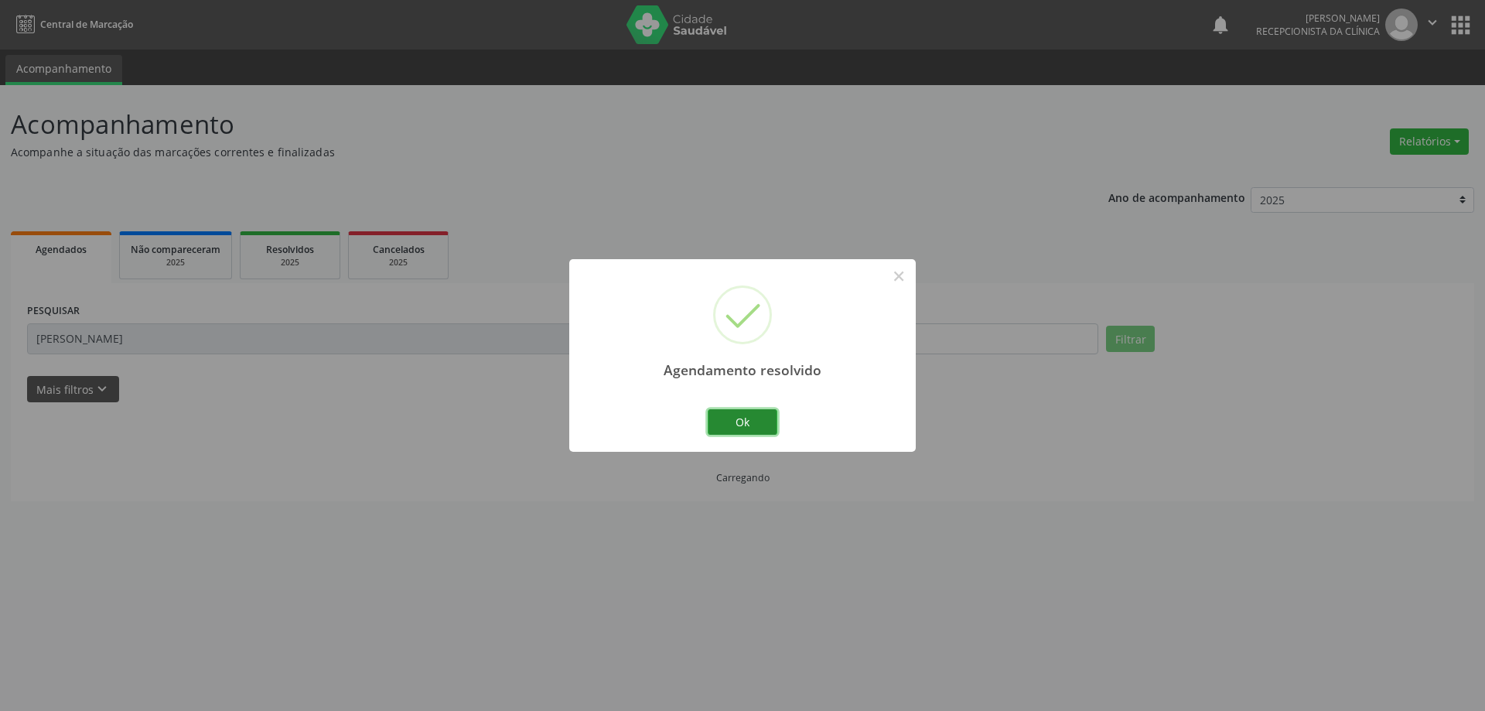
click at [753, 423] on button "Ok" at bounding box center [743, 422] width 70 height 26
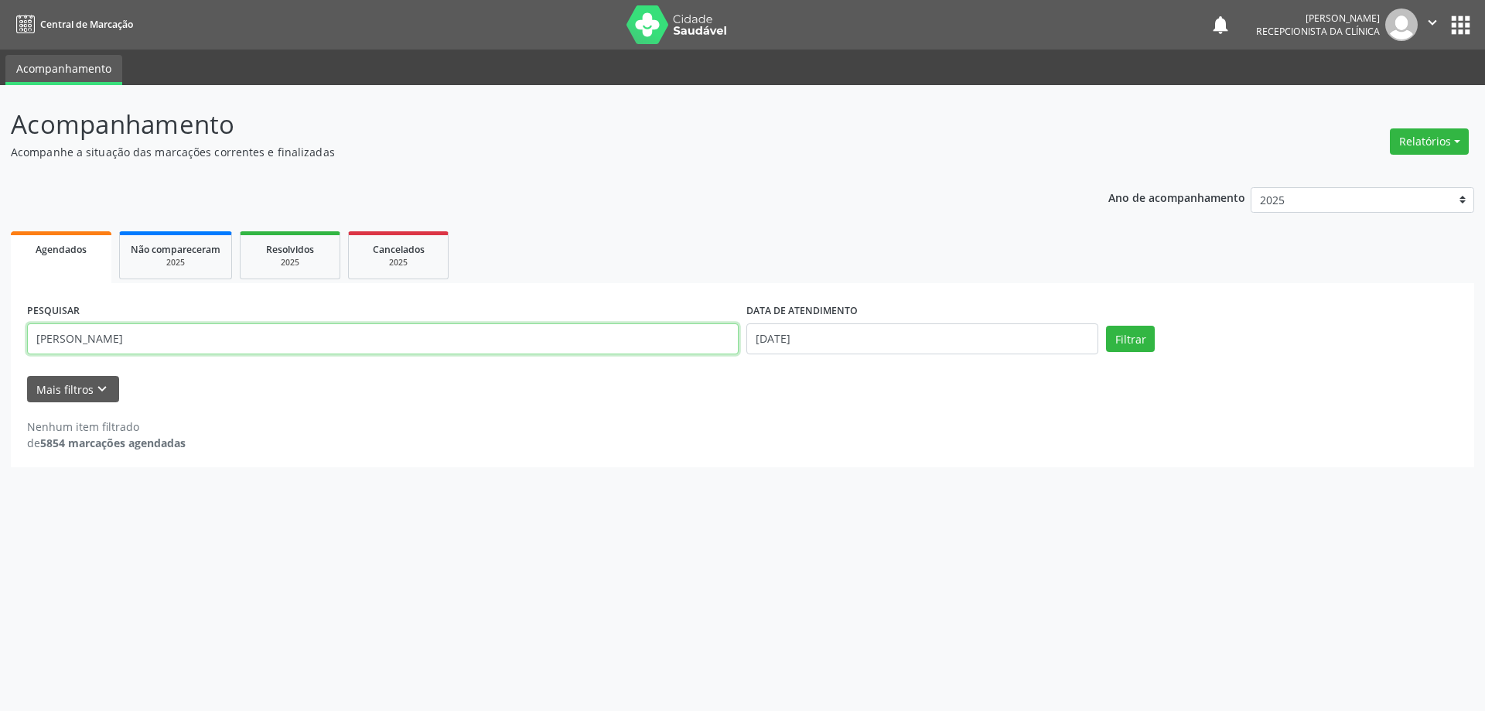
drag, startPoint x: 271, startPoint y: 352, endPoint x: 13, endPoint y: 335, distance: 258.1
click at [15, 335] on div "PESQUISAR MARIA GORE DATA DE ATENDIMENTO 16/08/2025 Filtrar UNIDADE DE REFERÊNC…" at bounding box center [742, 375] width 1463 height 184
type input "ELZITA"
click at [1106, 326] on button "Filtrar" at bounding box center [1130, 339] width 49 height 26
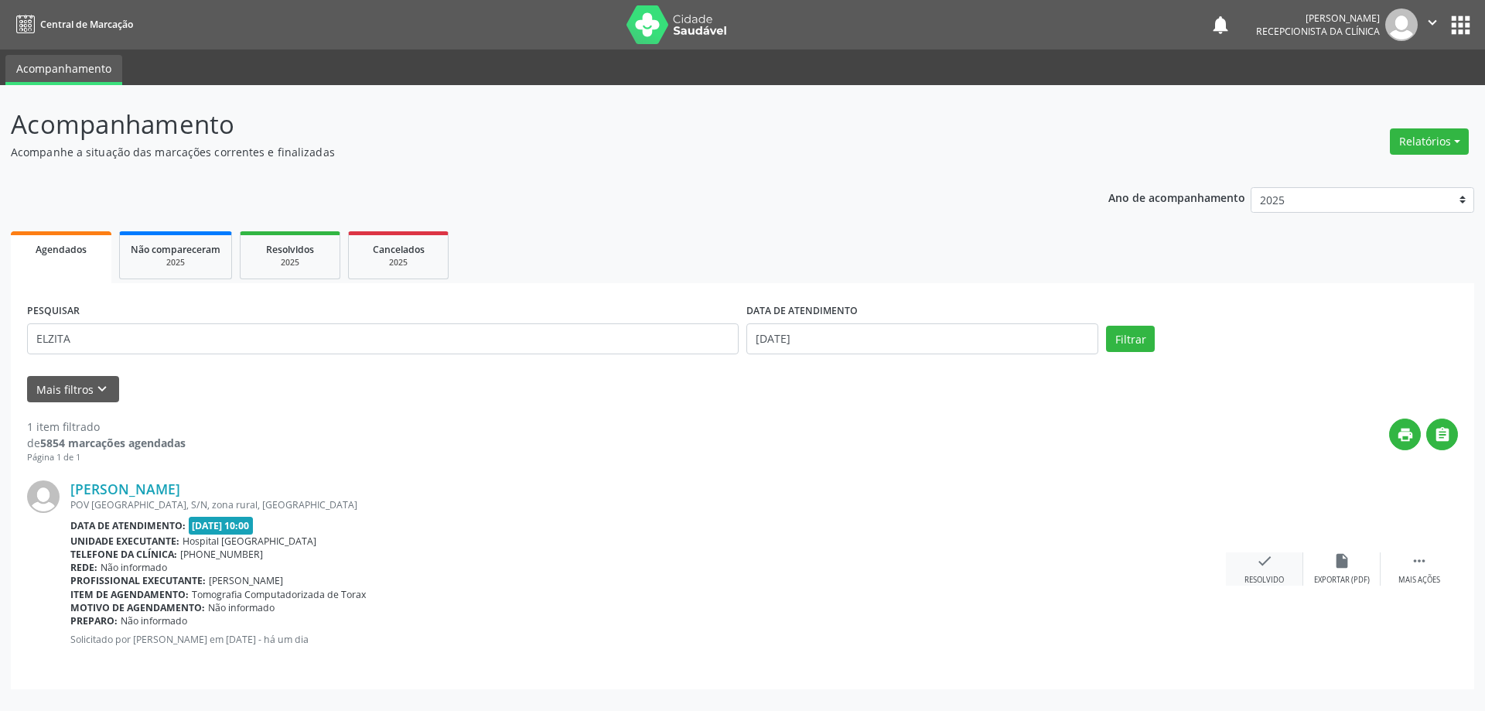
click at [1272, 575] on div "Resolvido" at bounding box center [1263, 580] width 39 height 11
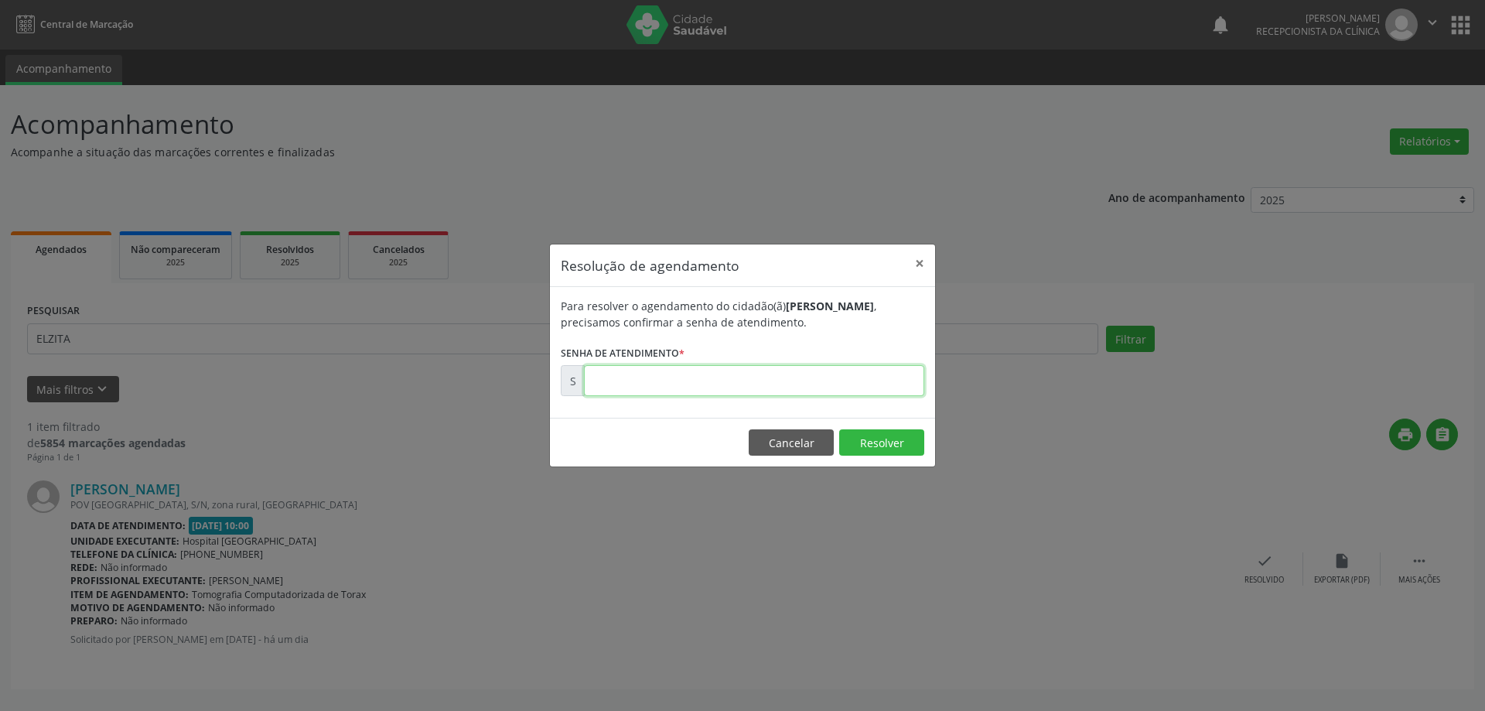
click at [902, 372] on input "text" at bounding box center [754, 380] width 340 height 31
type input "00172100"
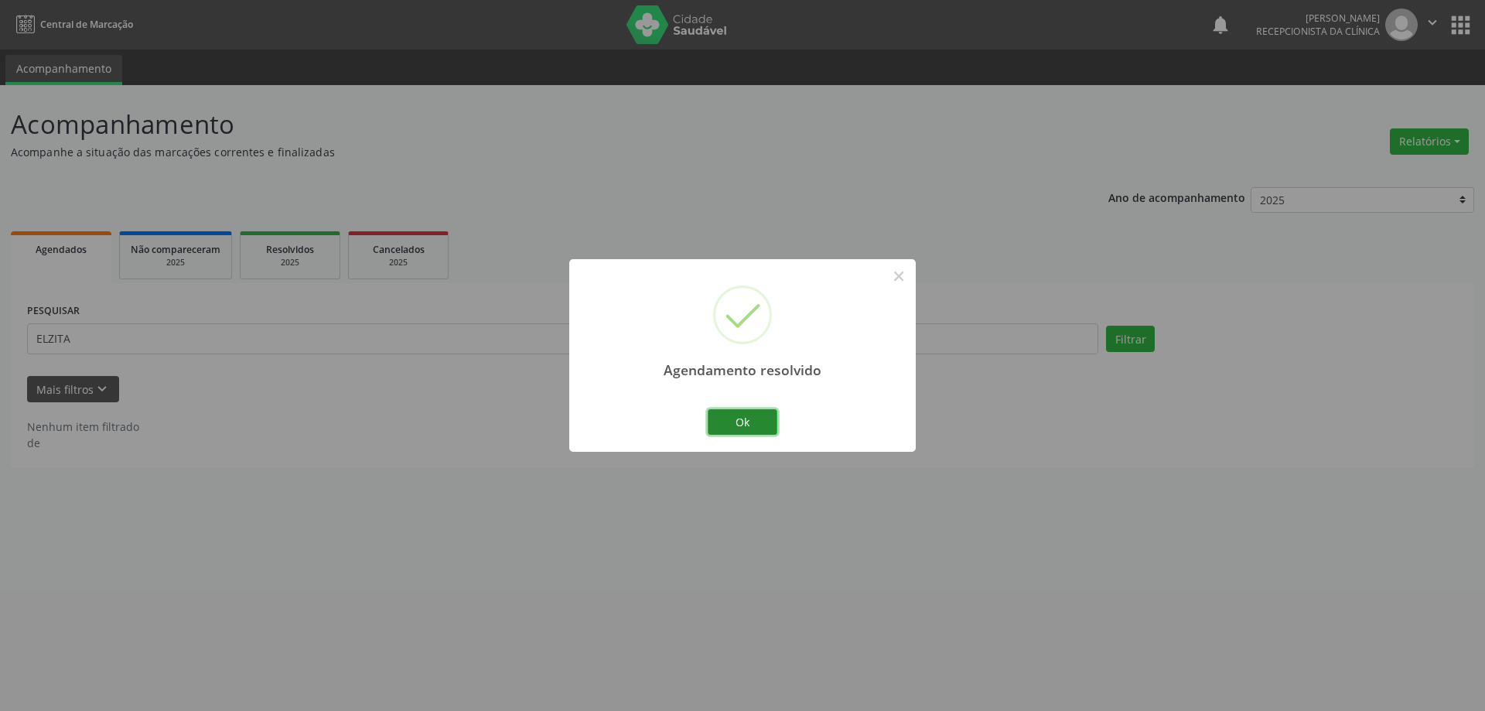
click at [767, 424] on button "Ok" at bounding box center [743, 422] width 70 height 26
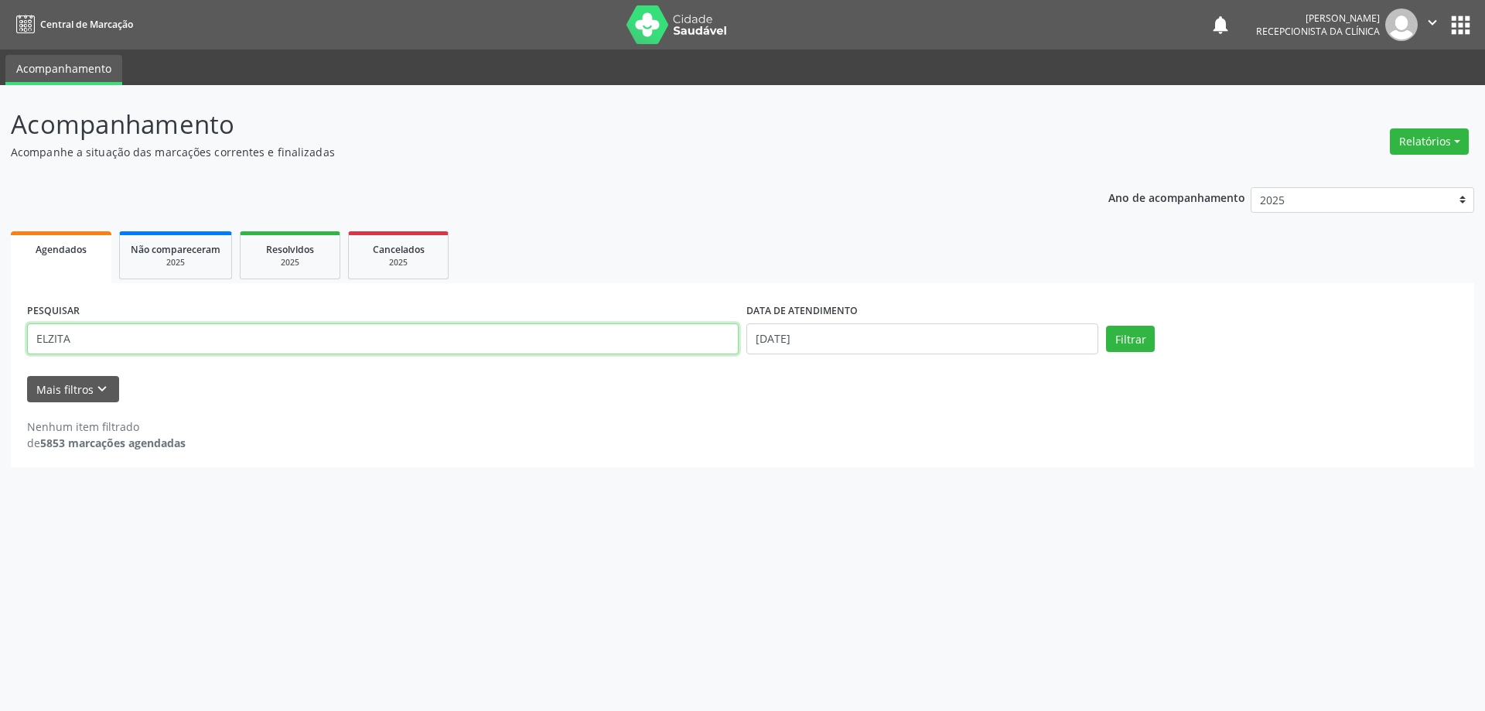
drag, startPoint x: 106, startPoint y: 334, endPoint x: 0, endPoint y: 331, distance: 106.0
click at [0, 331] on div "Acompanhamento Acompanhe a situação das marcações correntes e finalizadas Relat…" at bounding box center [742, 398] width 1485 height 626
click at [1106, 326] on button "Filtrar" at bounding box center [1130, 339] width 49 height 26
click at [847, 345] on input "[DATE]" at bounding box center [922, 338] width 352 height 31
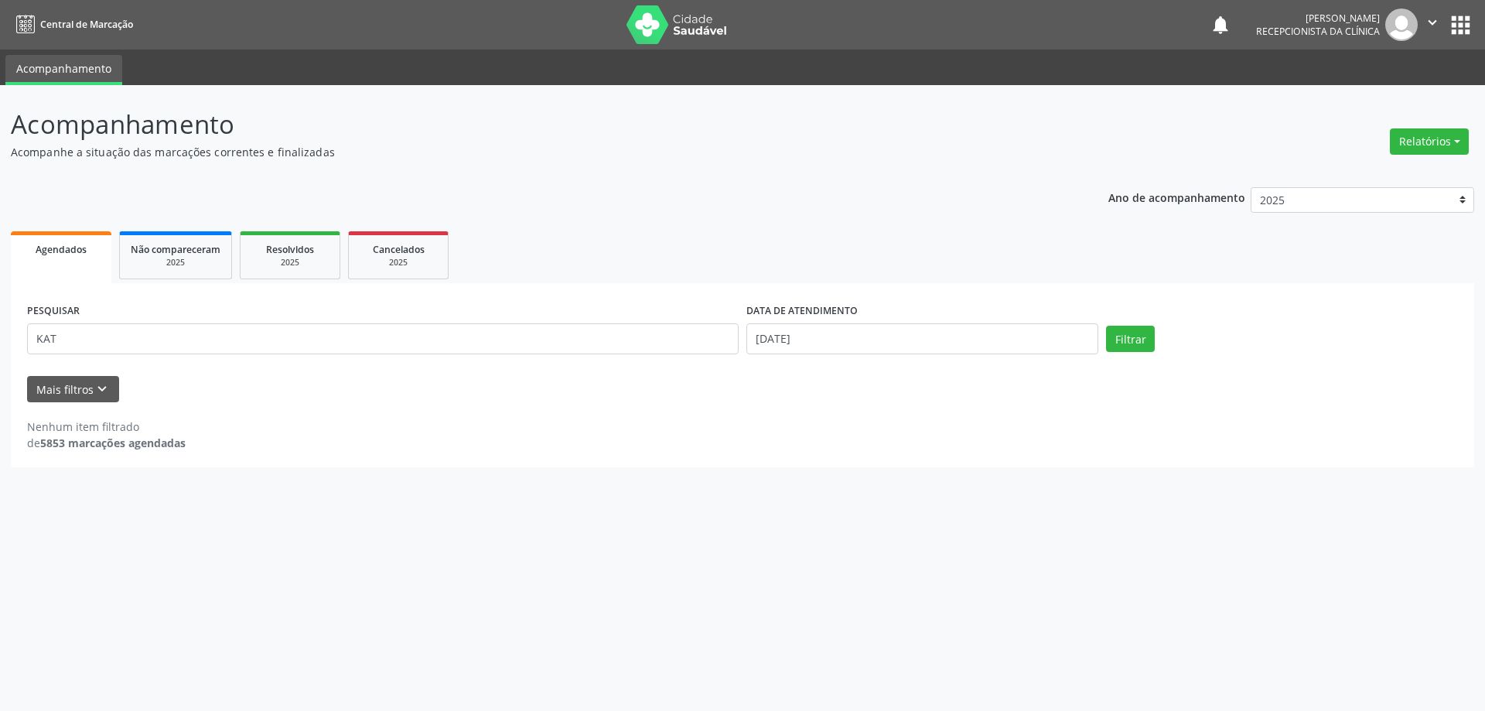
click at [859, 278] on ul "Agendados Não compareceram 2025 Resolvidos 2025 Cancelados 2025" at bounding box center [742, 255] width 1463 height 56
click at [91, 353] on input "KAT" at bounding box center [383, 338] width 712 height 31
type input "K"
click at [1106, 326] on button "Filtrar" at bounding box center [1130, 339] width 49 height 26
click at [472, 333] on input "KA" at bounding box center [383, 338] width 712 height 31
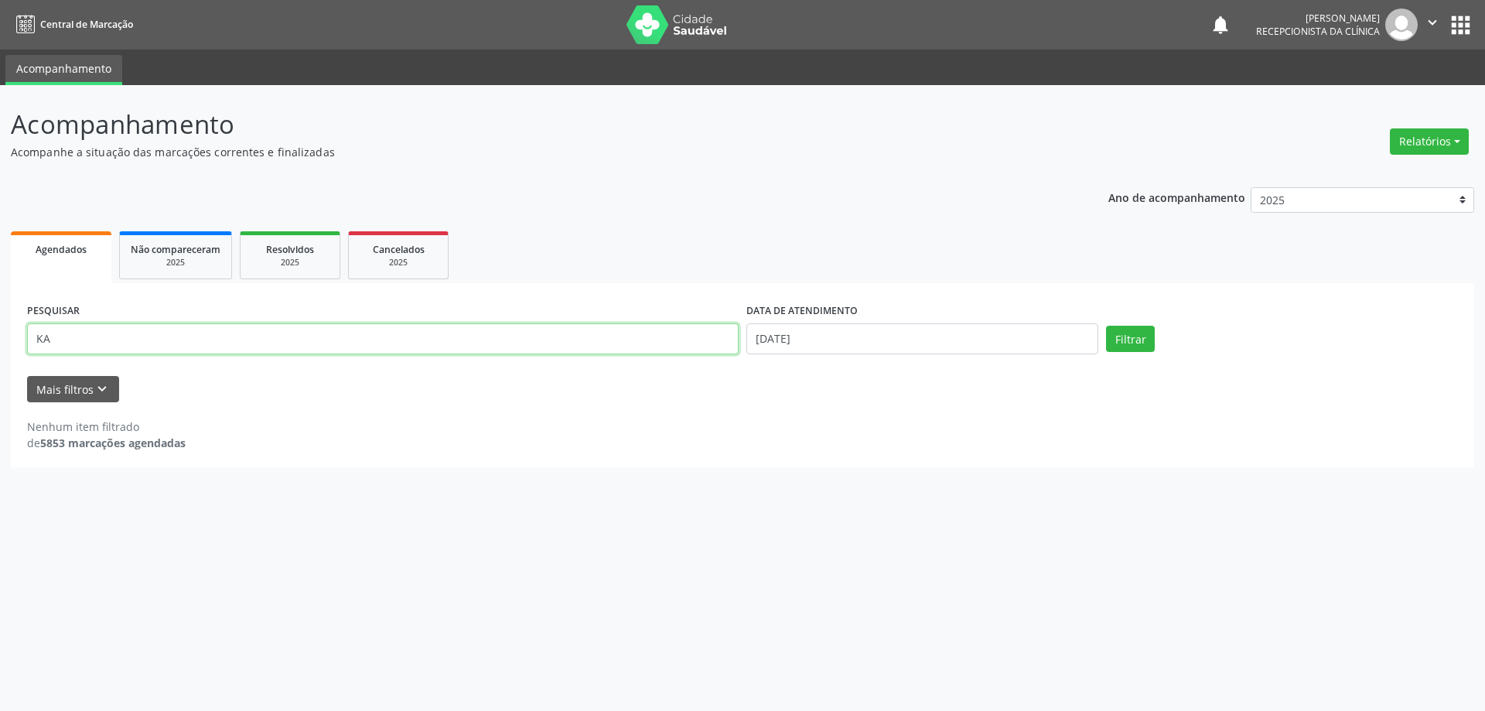
type input "K"
click at [672, 343] on input "text" at bounding box center [383, 338] width 712 height 31
click at [1106, 326] on button "Filtrar" at bounding box center [1130, 339] width 49 height 26
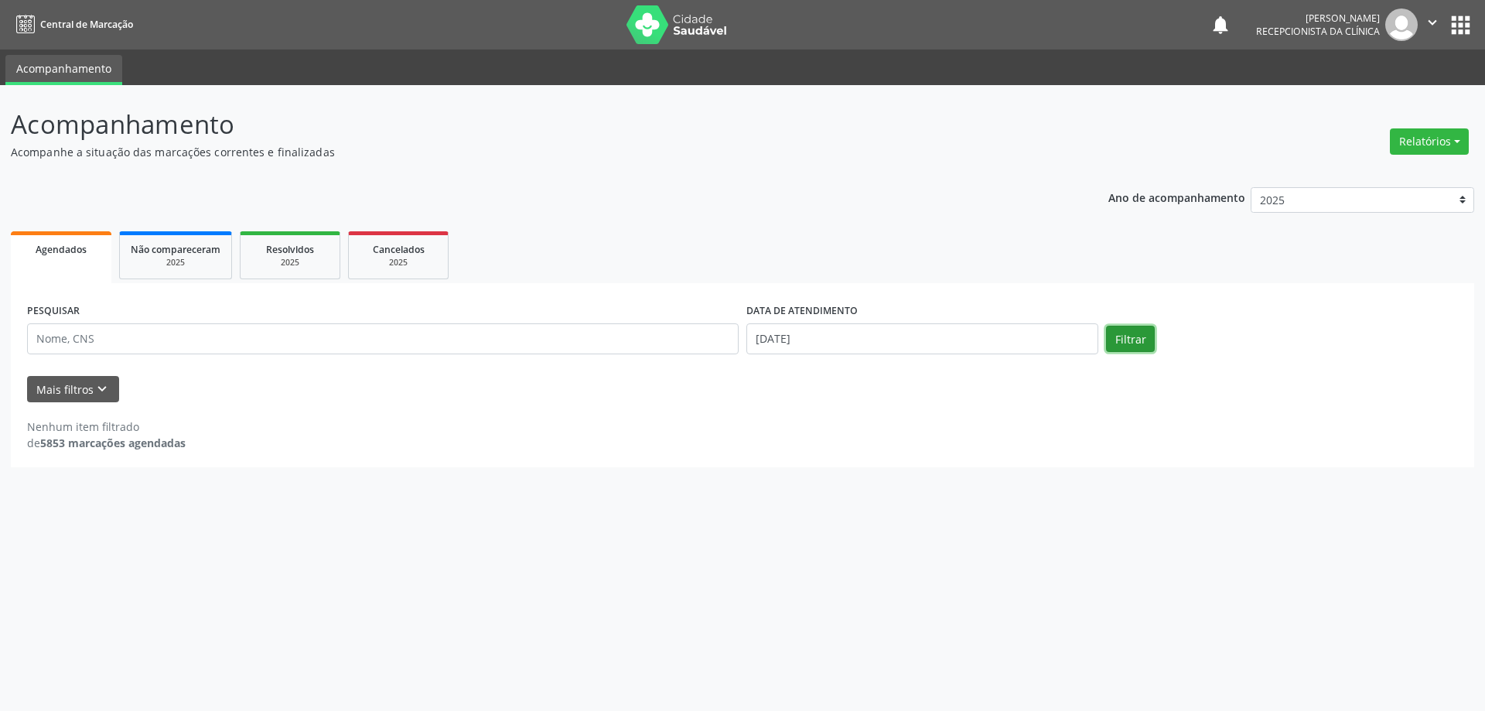
click at [1118, 344] on button "Filtrar" at bounding box center [1130, 339] width 49 height 26
click at [73, 251] on span "Agendados" at bounding box center [61, 249] width 51 height 13
click at [163, 251] on span "Não compareceram" at bounding box center [176, 249] width 90 height 13
